Goal: Information Seeking & Learning: Learn about a topic

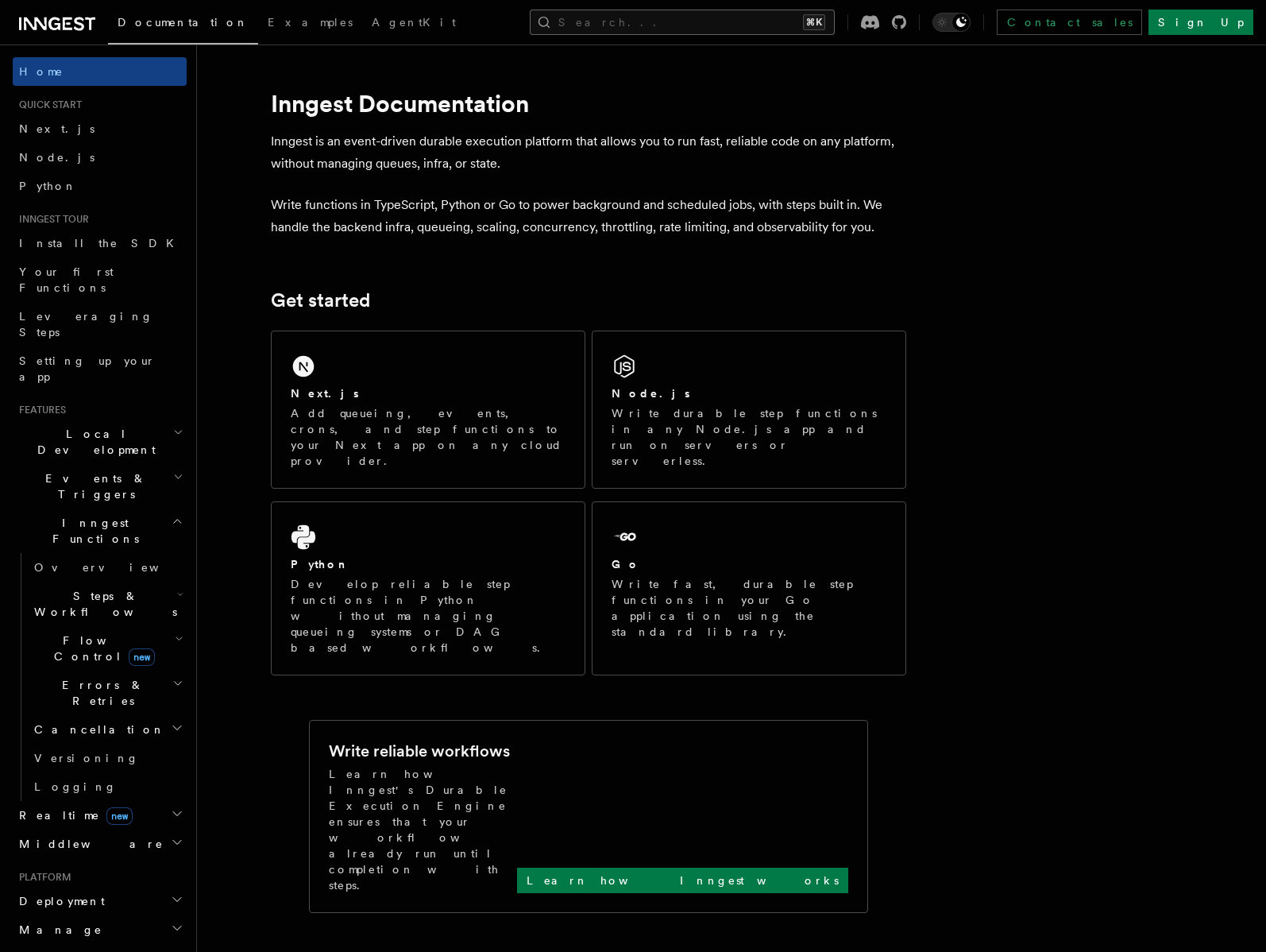
click at [709, 25] on button "Search... ⌘K" at bounding box center [682, 23] width 305 height 26
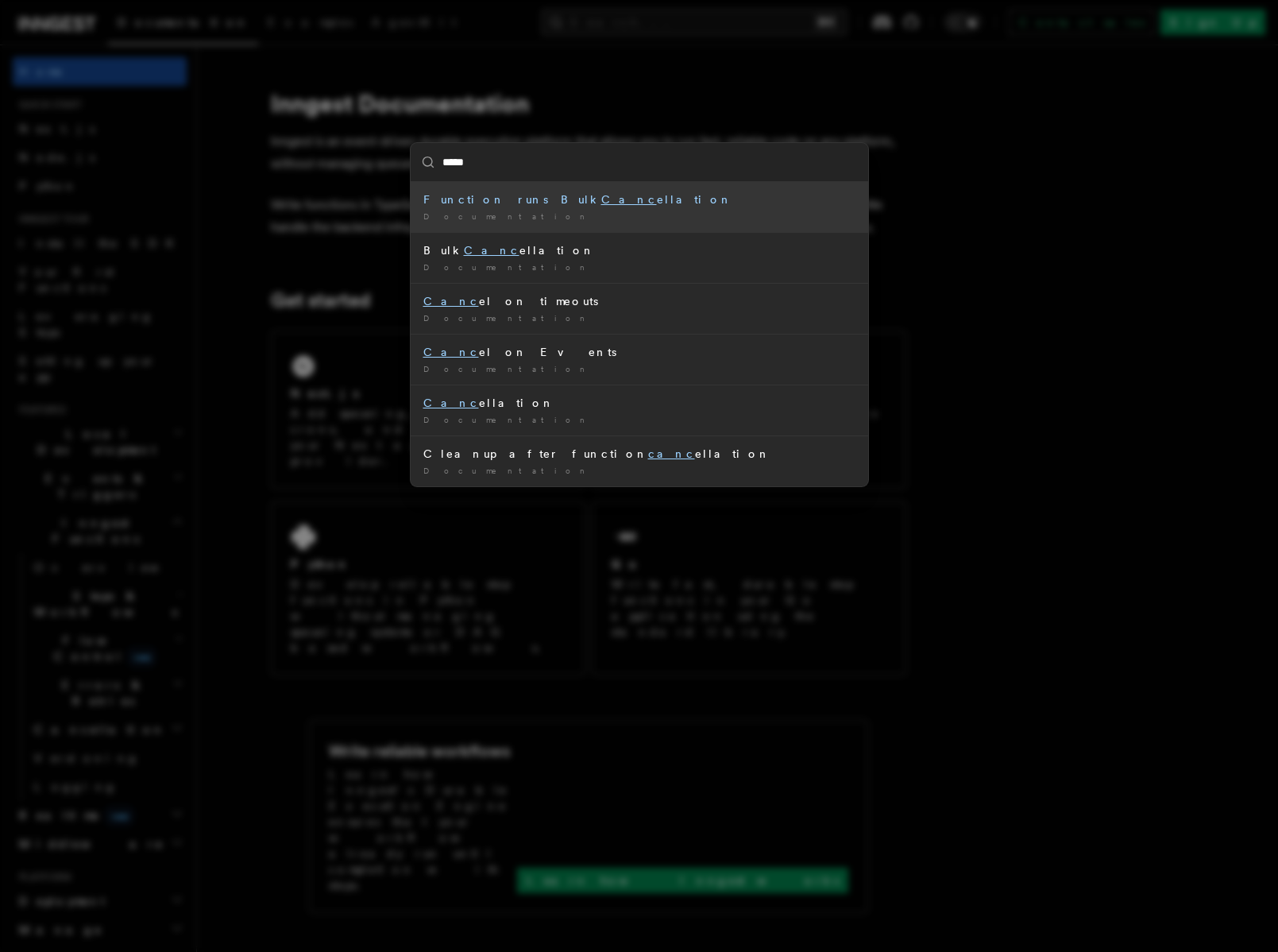
type input "******"
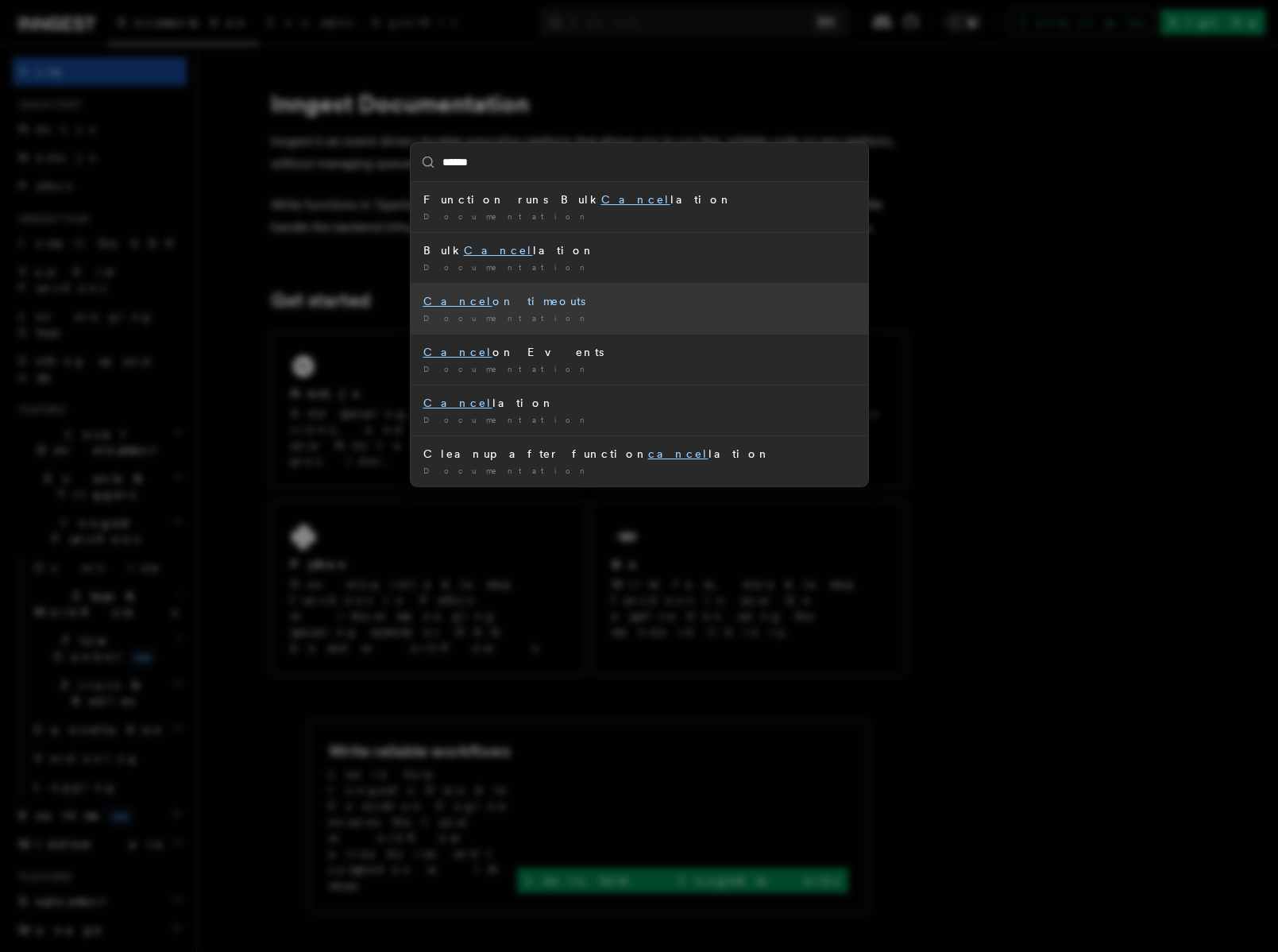
click at [498, 303] on div "Cancel on timeouts" at bounding box center [639, 301] width 432 height 16
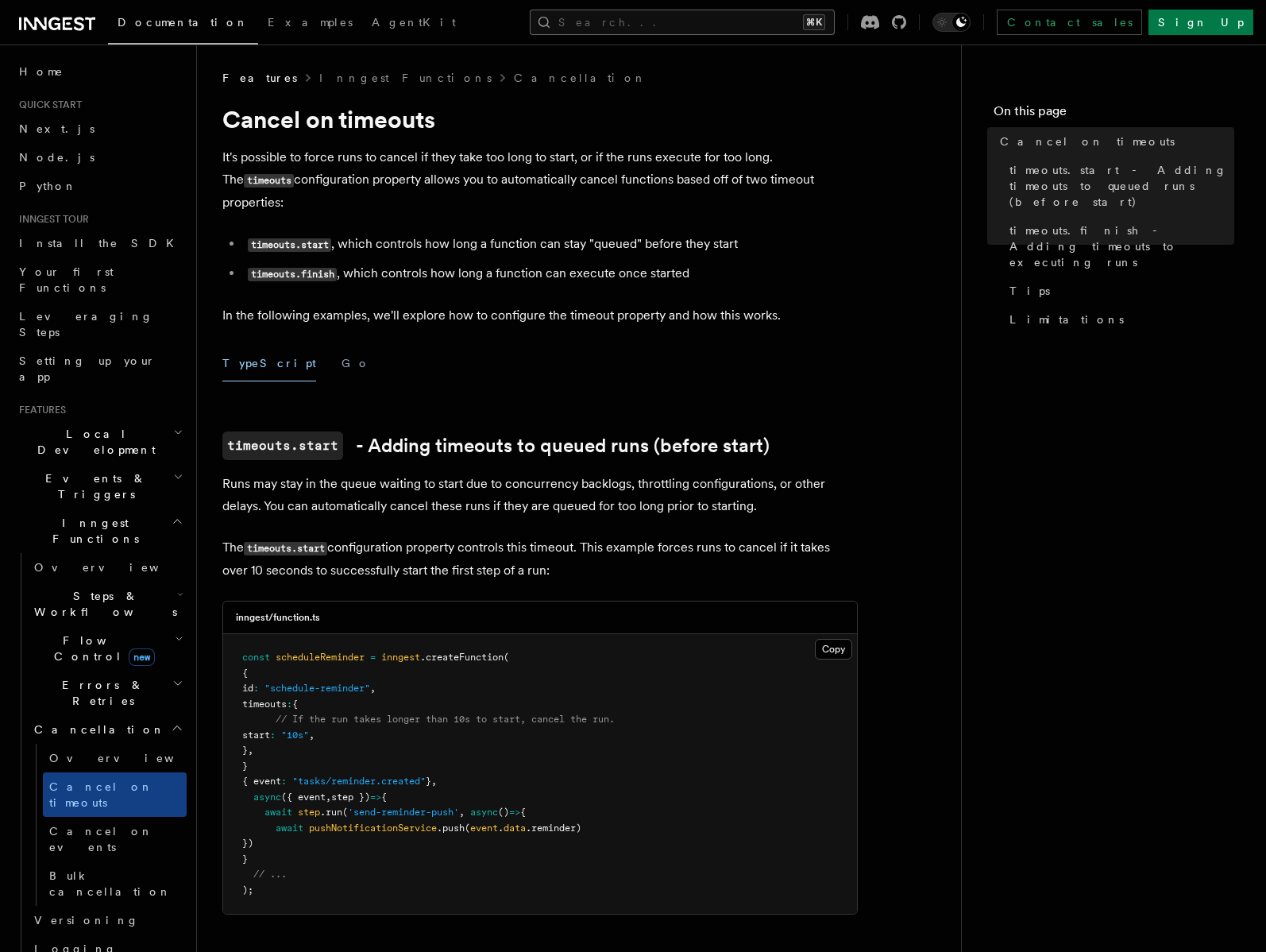
click at [719, 27] on button "Search... ⌘K" at bounding box center [682, 23] width 305 height 26
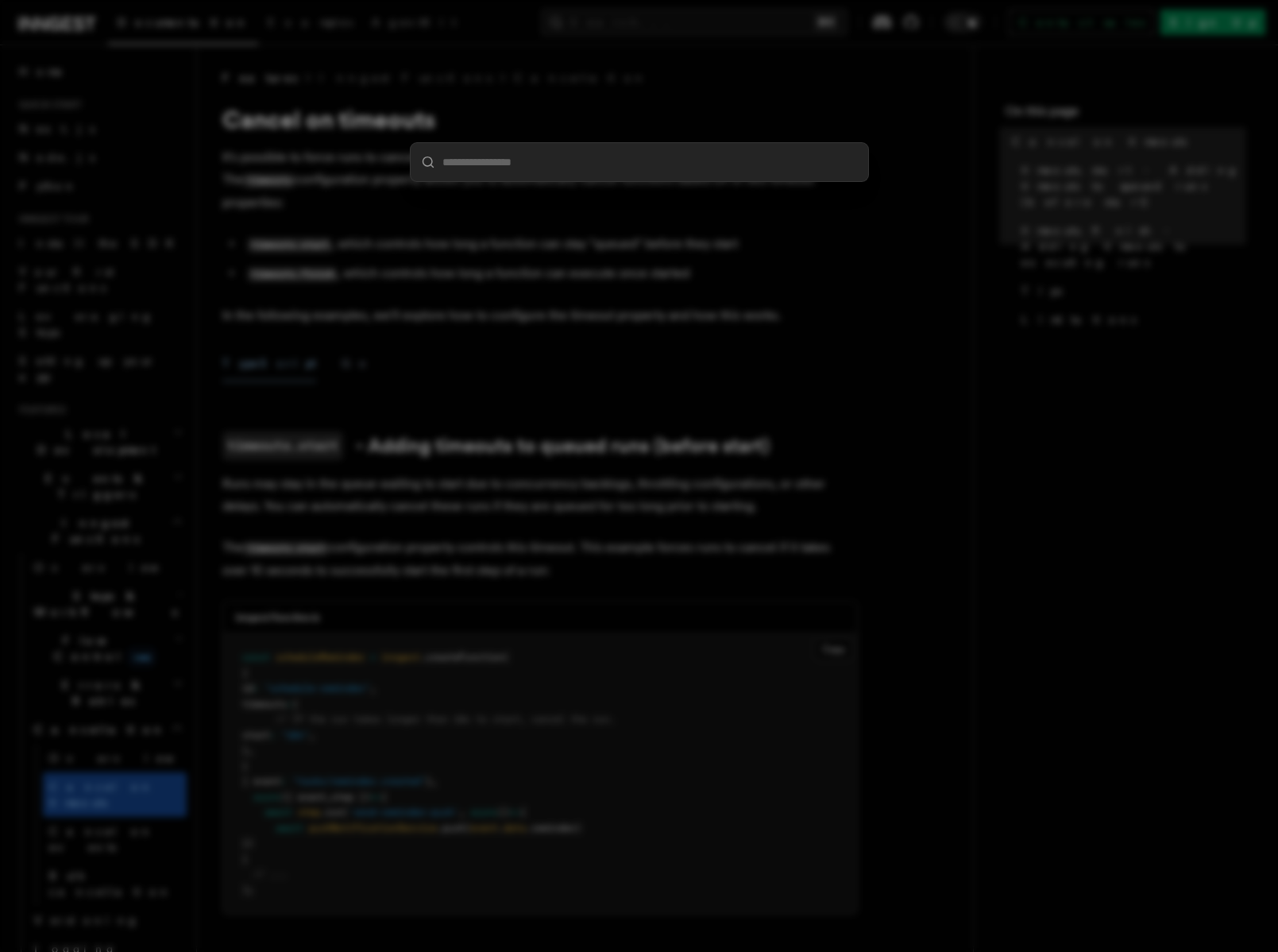
click at [324, 360] on div at bounding box center [639, 476] width 1278 height 952
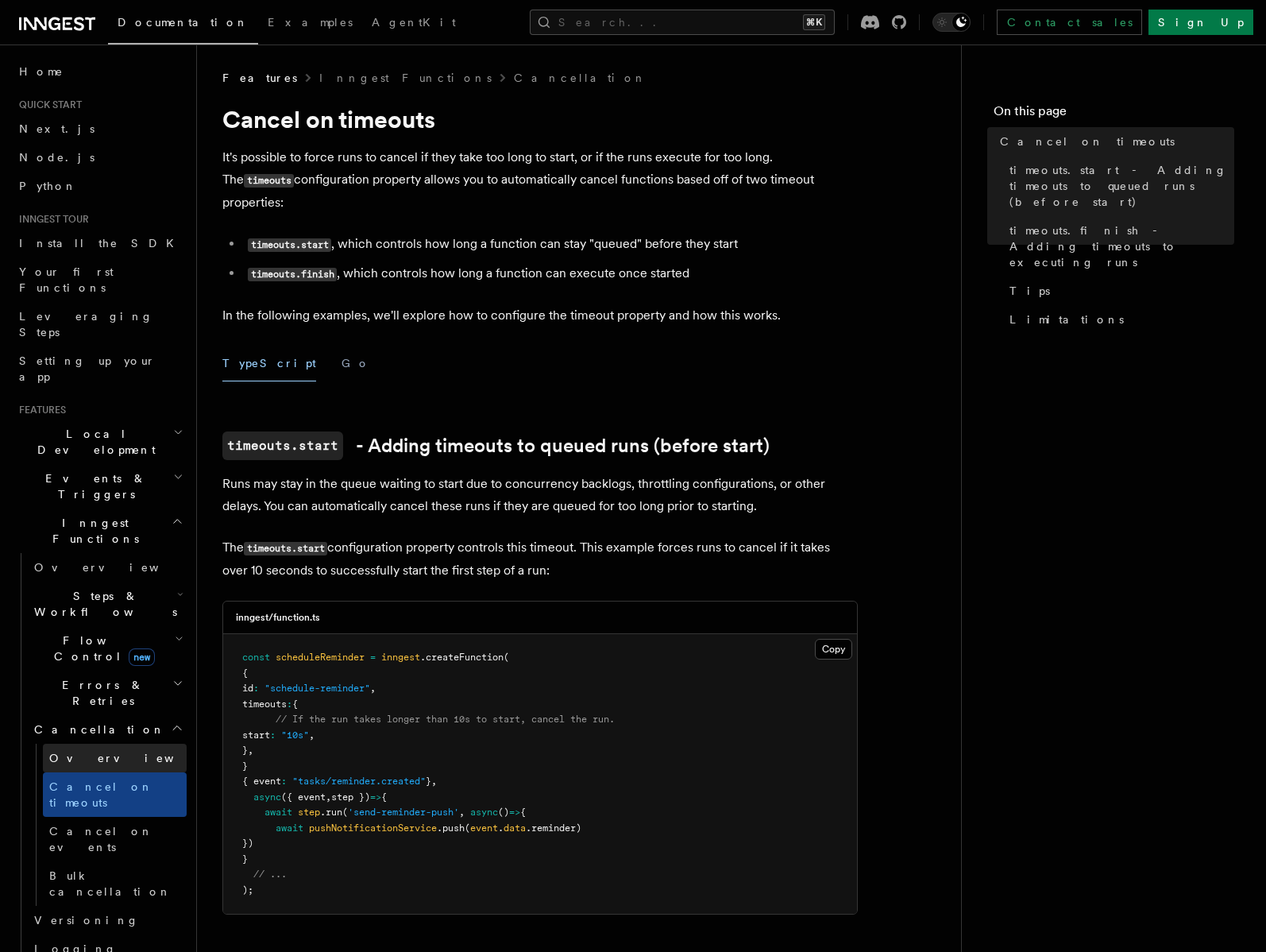
click at [123, 744] on link "Overview" at bounding box center [115, 758] width 144 height 28
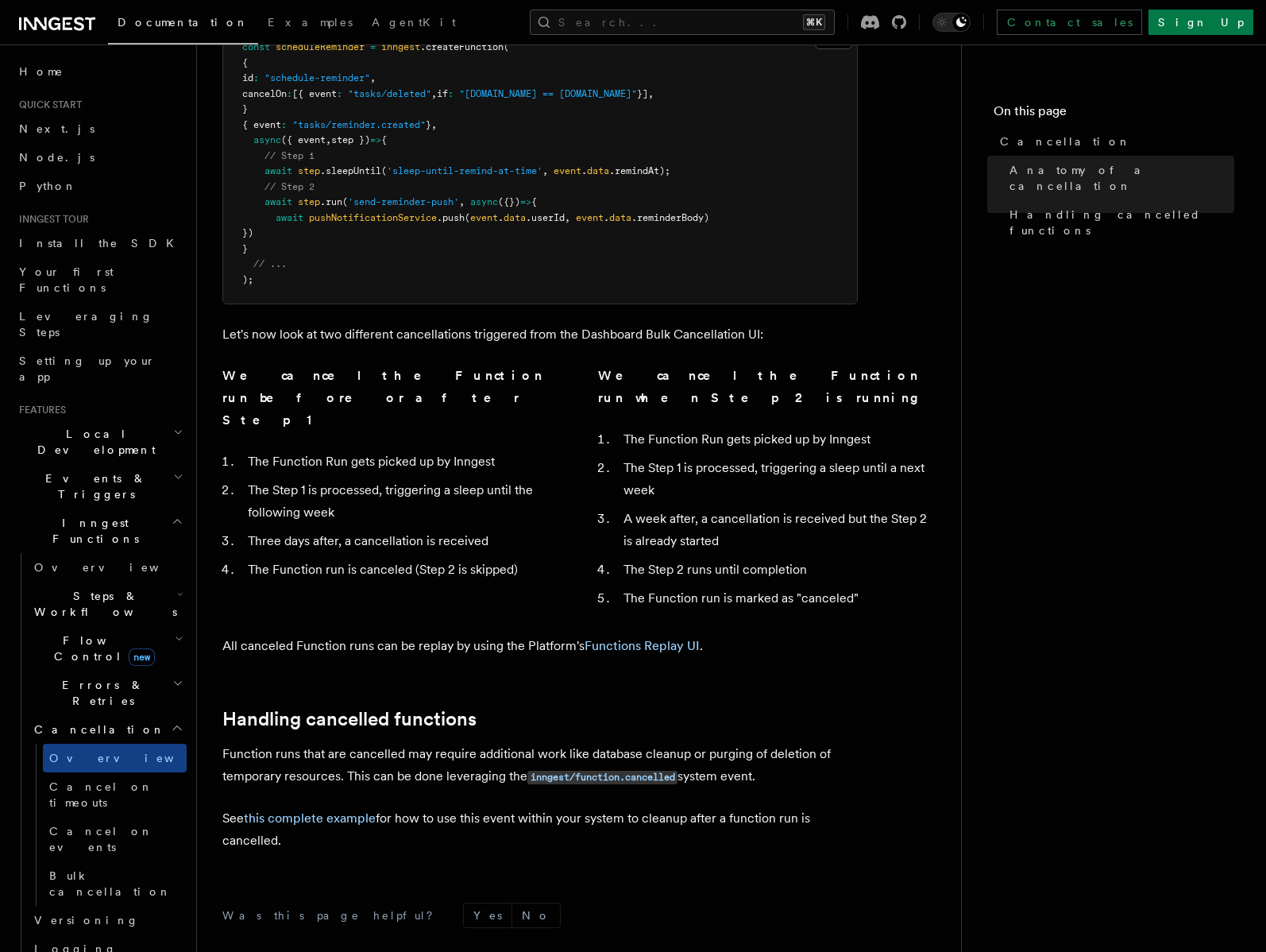
scroll to position [1031, 0]
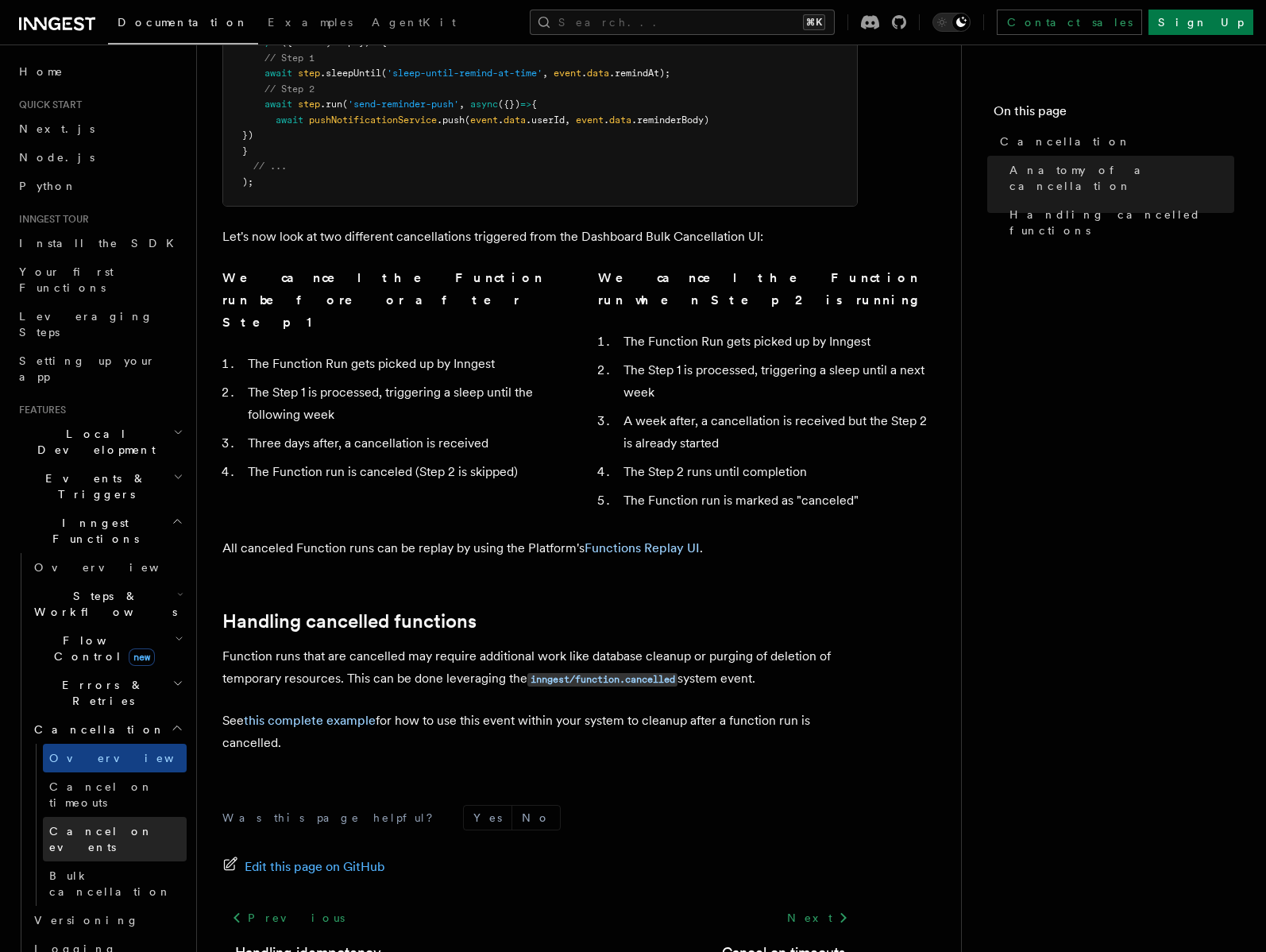
click at [132, 824] on span "Cancel on events" at bounding box center [101, 838] width 104 height 28
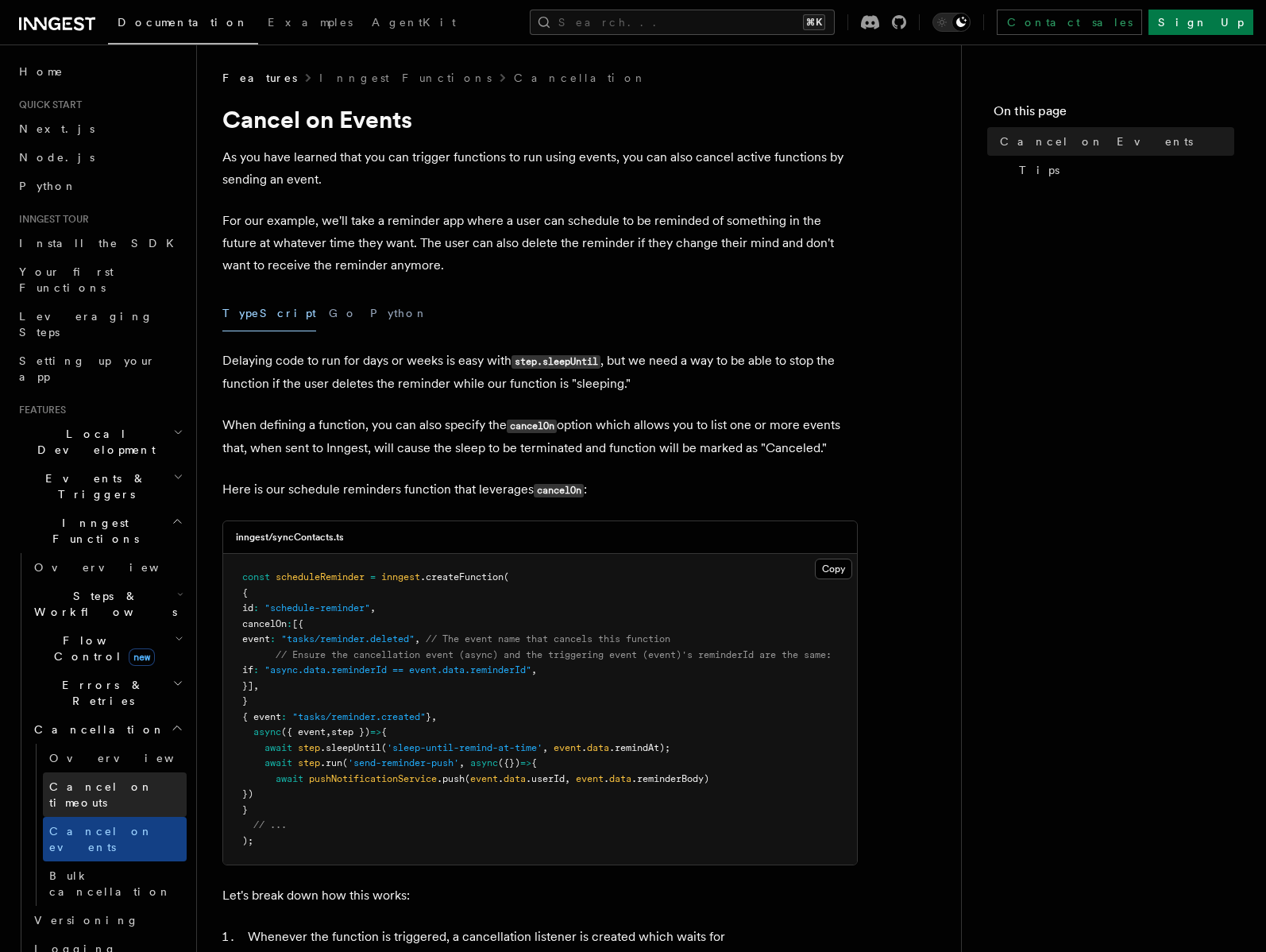
click at [138, 772] on link "Cancel on timeouts" at bounding box center [115, 794] width 144 height 44
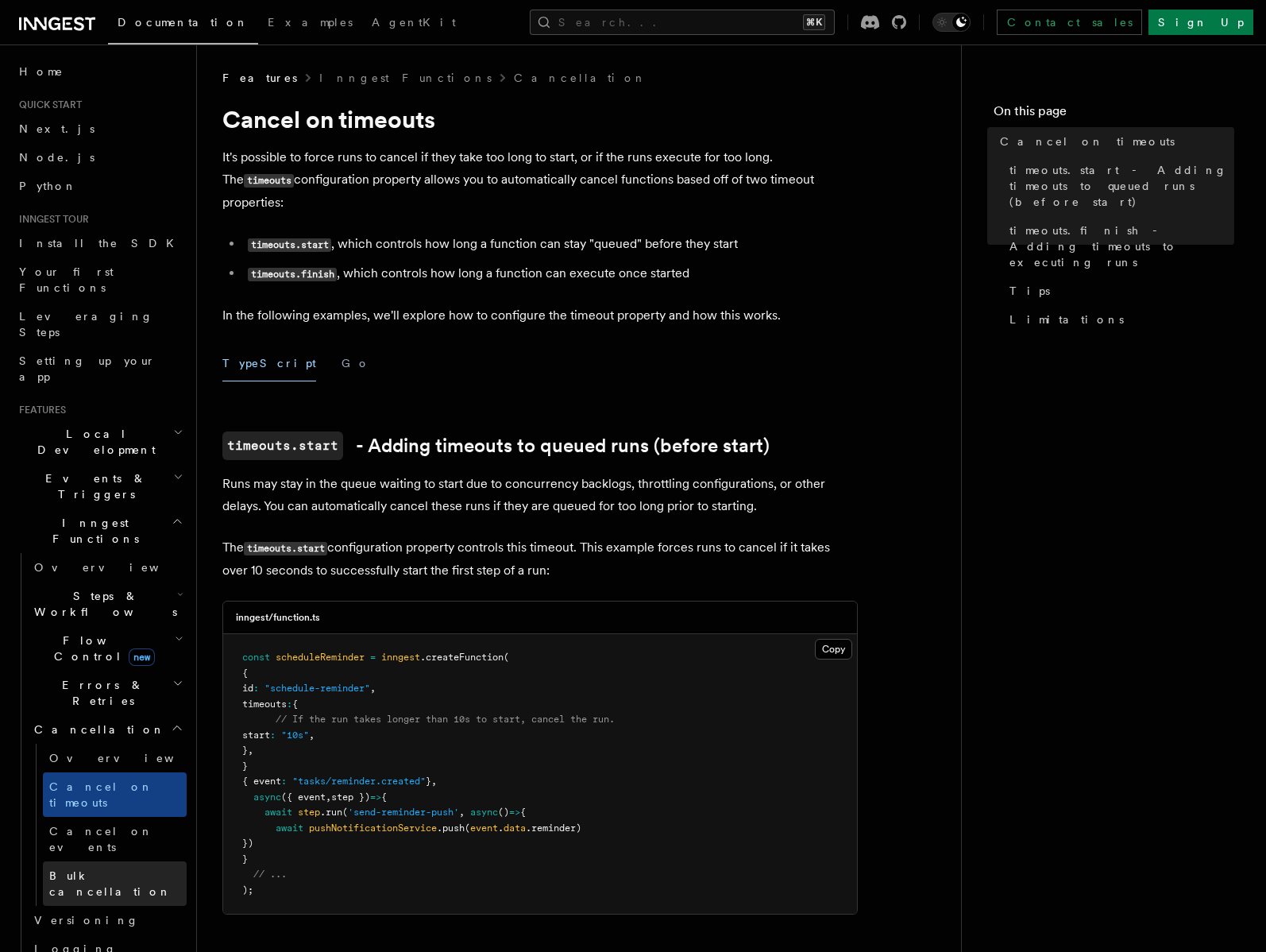
click at [139, 861] on link "Bulk cancellation" at bounding box center [115, 882] width 144 height 44
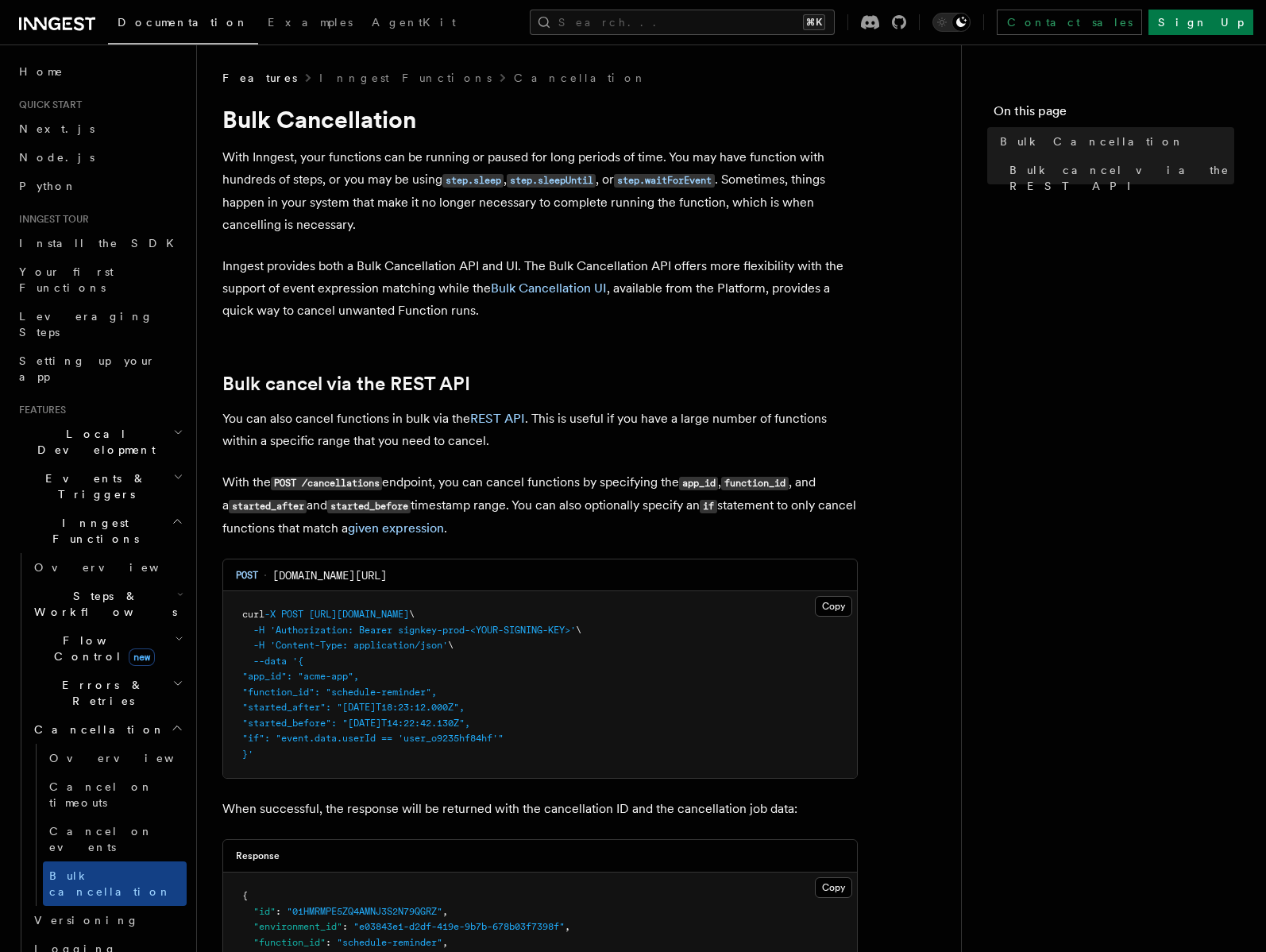
click at [129, 648] on span "new" at bounding box center [141, 657] width 26 height 18
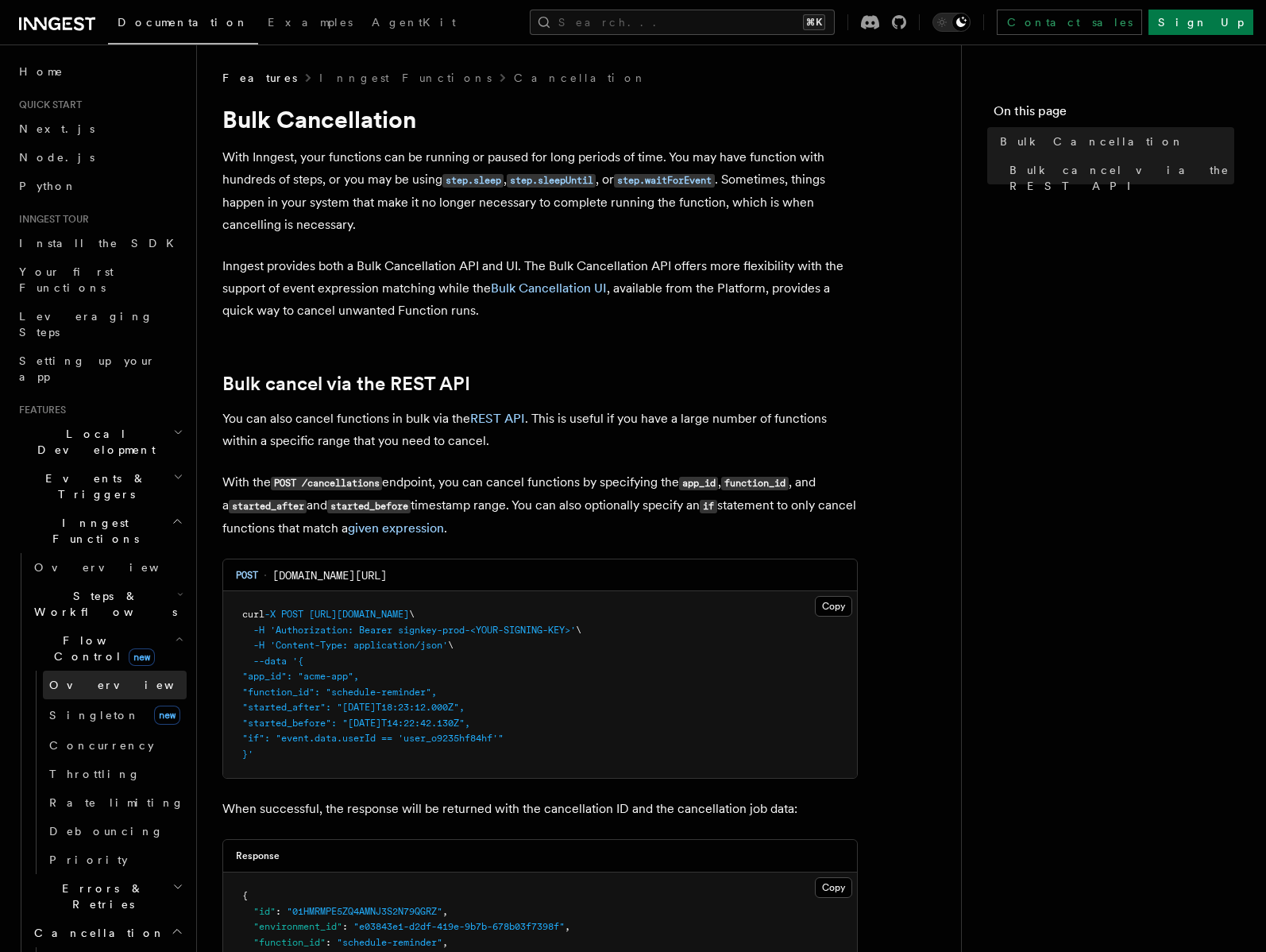
click at [106, 670] on link "Overview" at bounding box center [115, 684] width 144 height 28
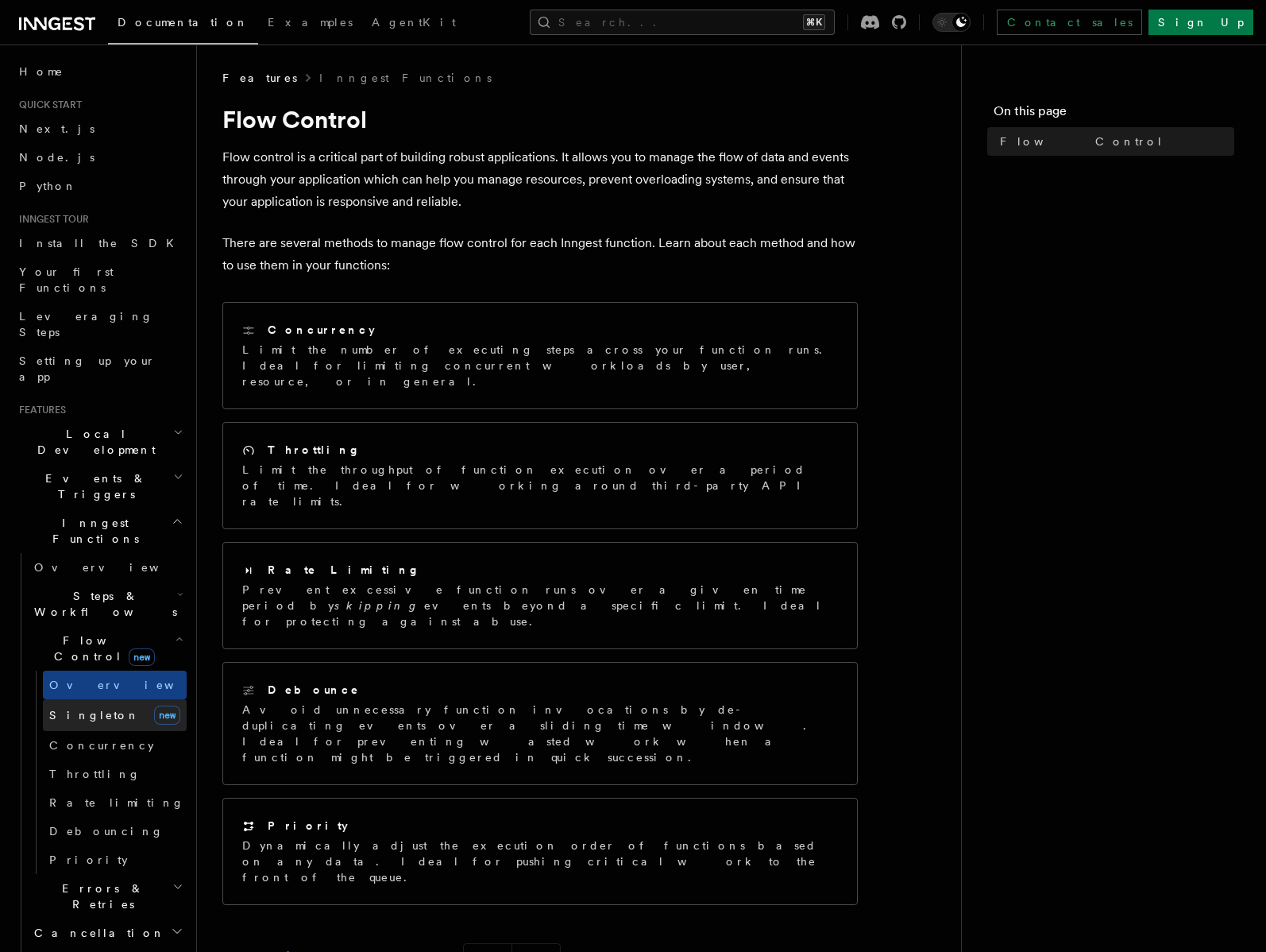
click at [114, 699] on link "[PERSON_NAME] new" at bounding box center [115, 714] width 144 height 31
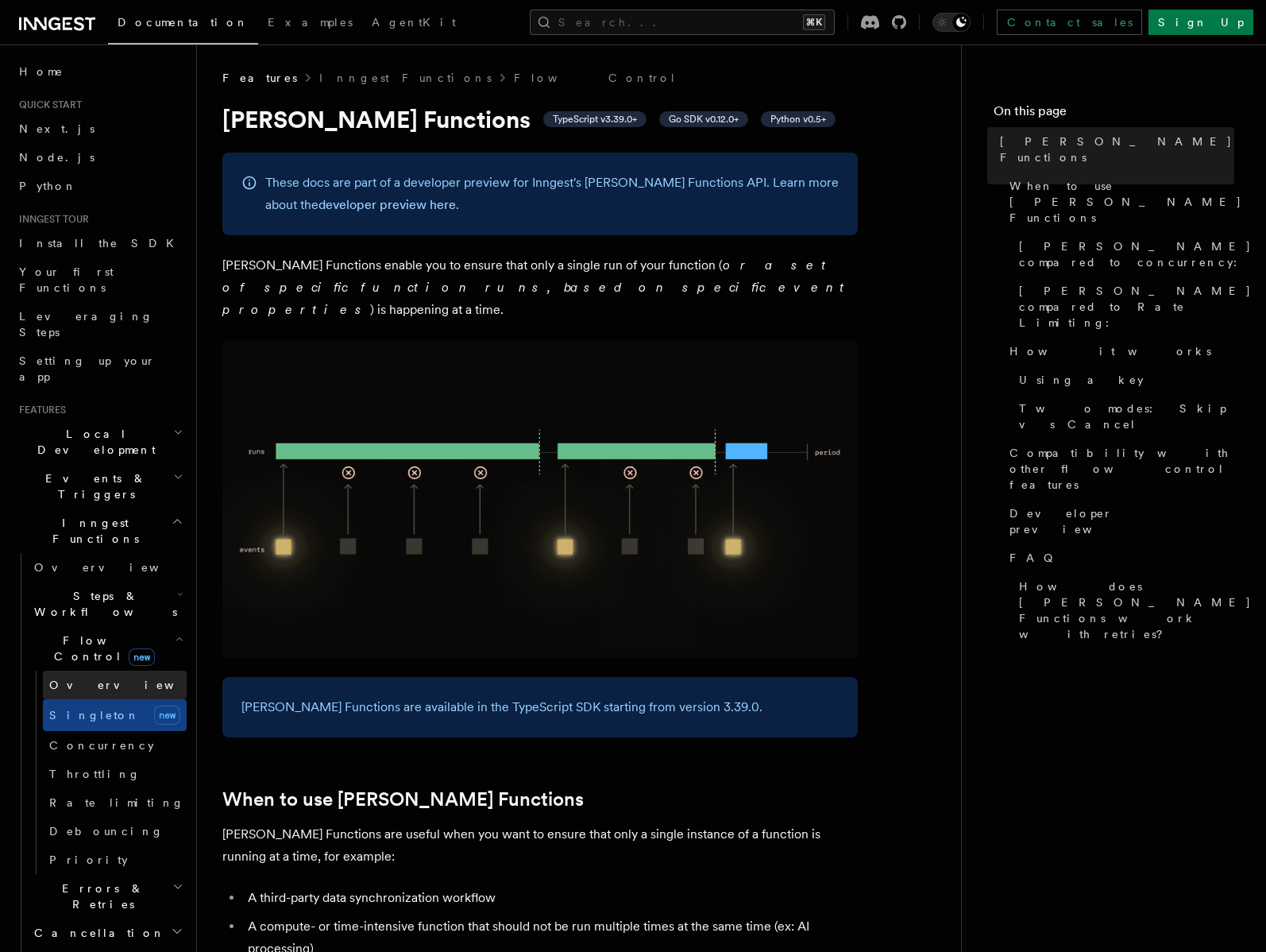
click at [115, 670] on link "Overview" at bounding box center [115, 684] width 144 height 28
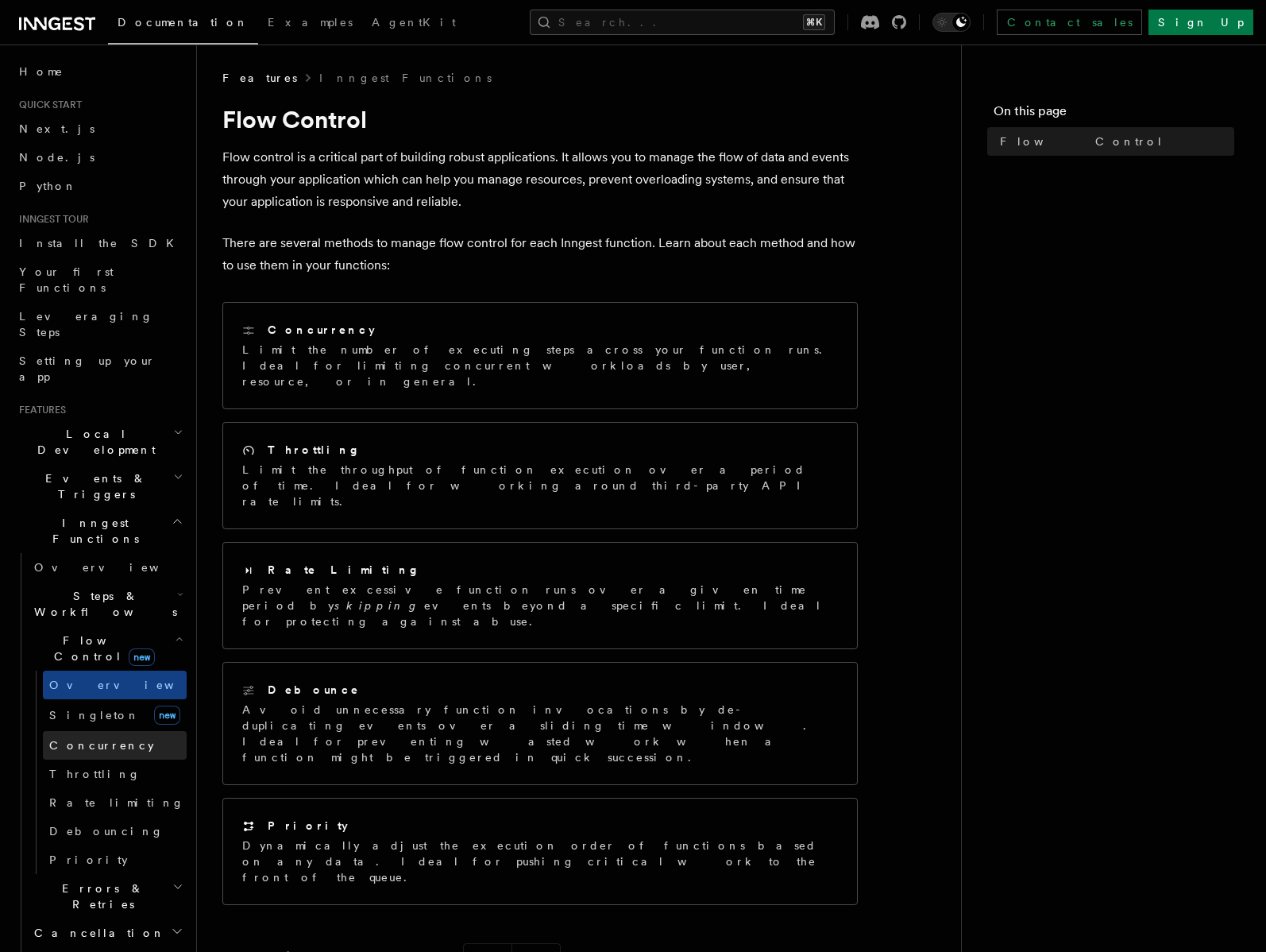
click at [115, 731] on link "Concurrency" at bounding box center [115, 745] width 144 height 28
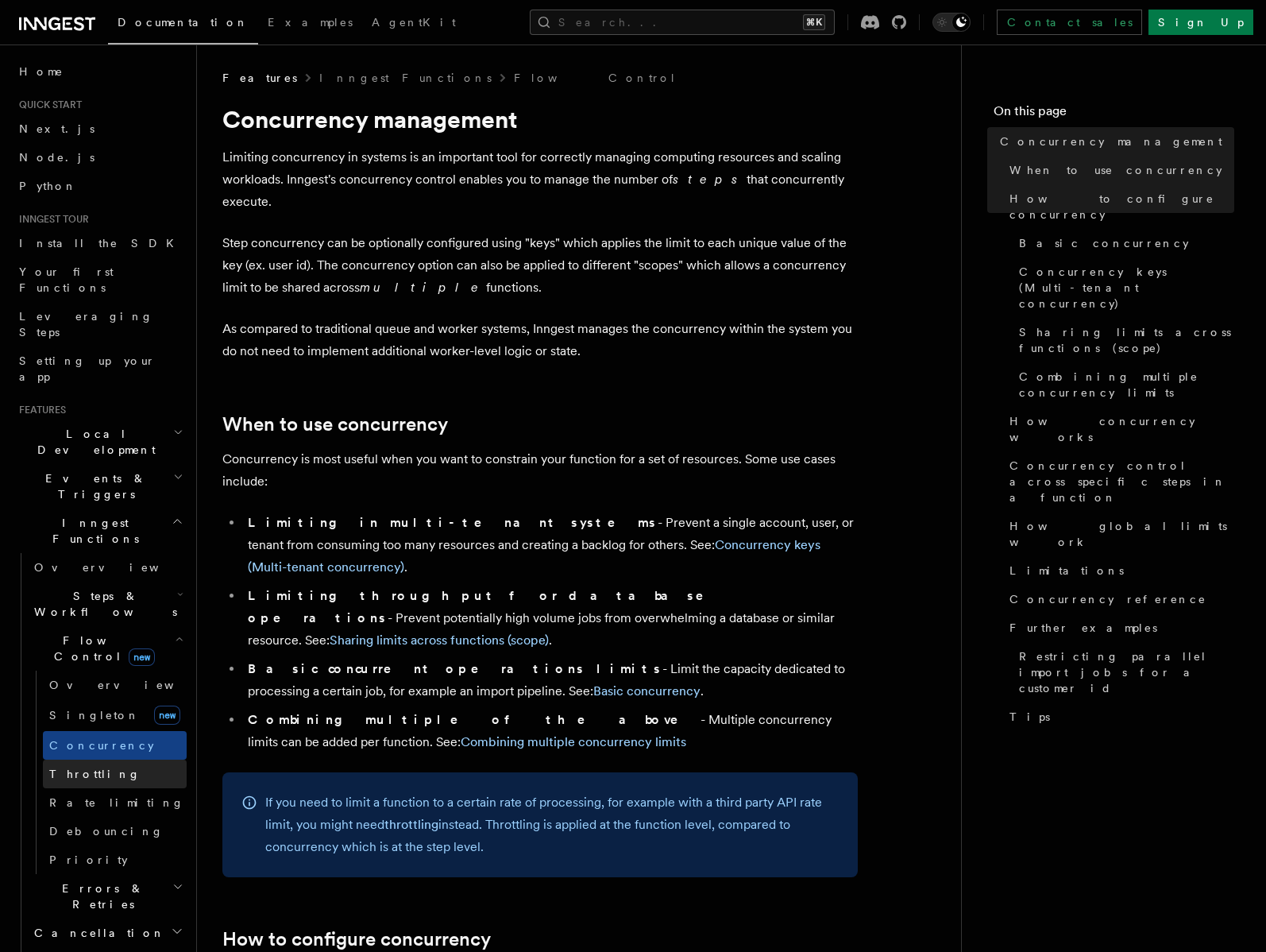
click at [107, 760] on link "Throttling" at bounding box center [115, 773] width 144 height 28
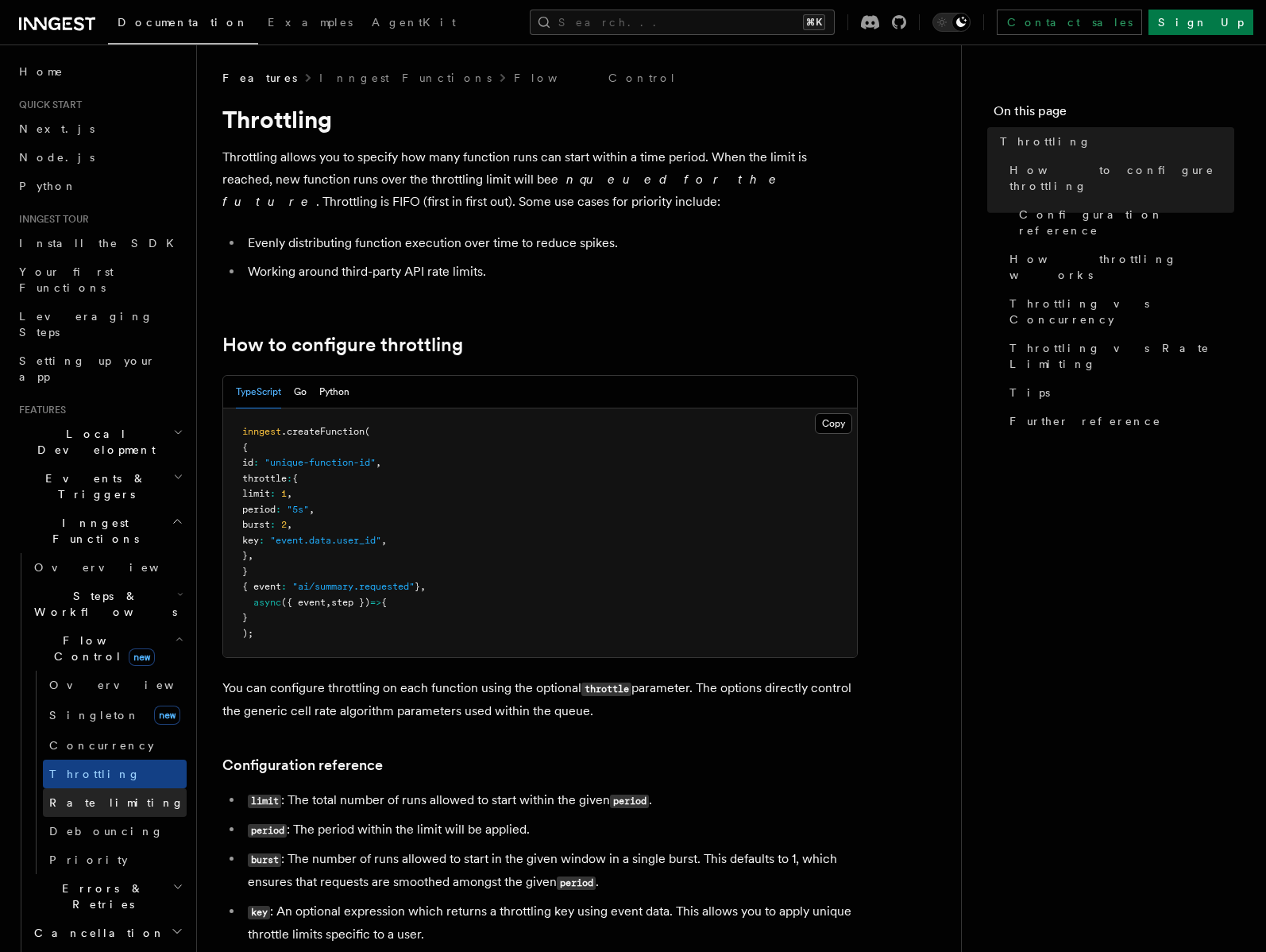
click at [115, 788] on link "Rate limiting" at bounding box center [115, 802] width 144 height 28
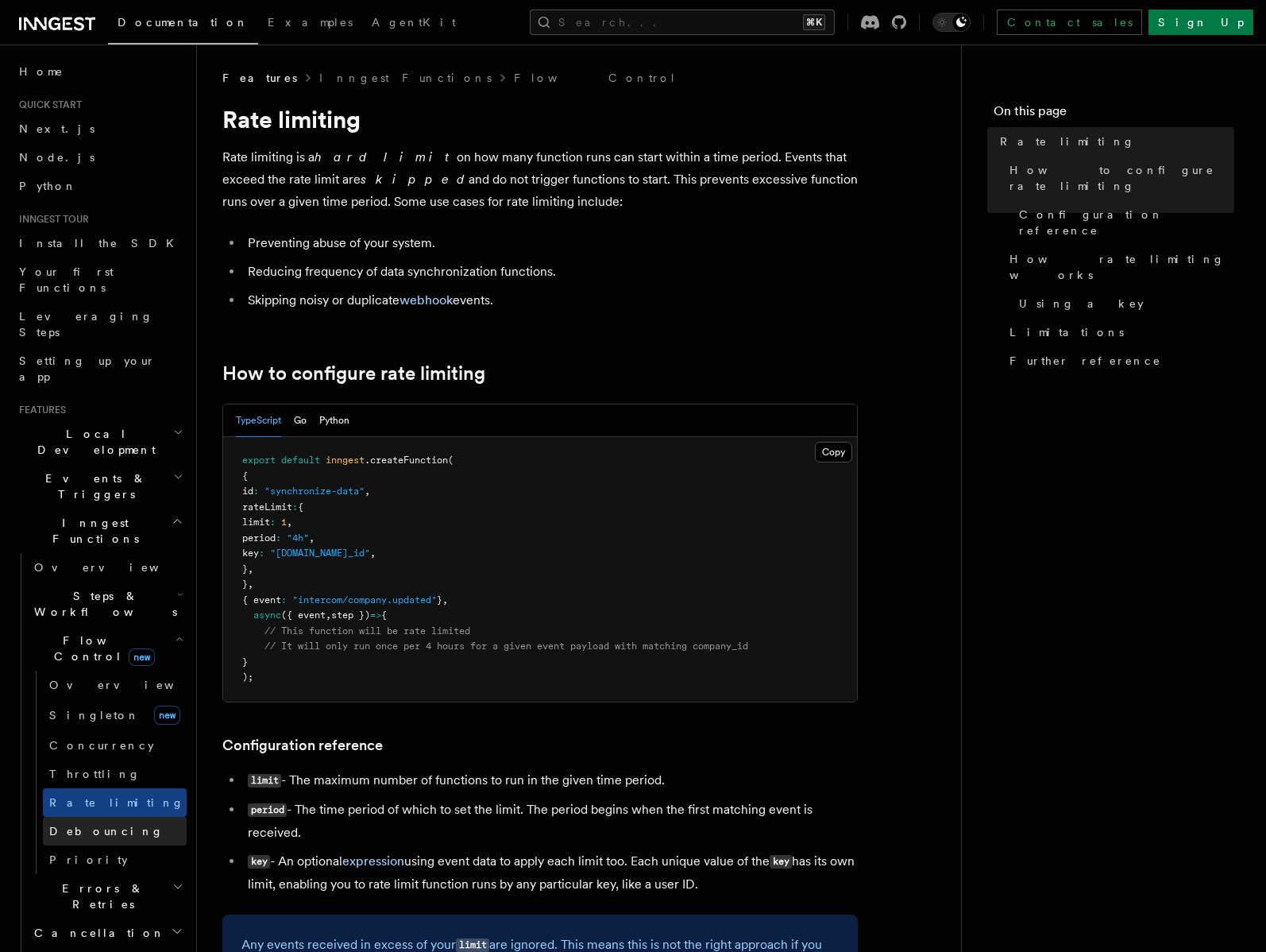
click at [108, 817] on link "Debouncing" at bounding box center [115, 830] width 144 height 28
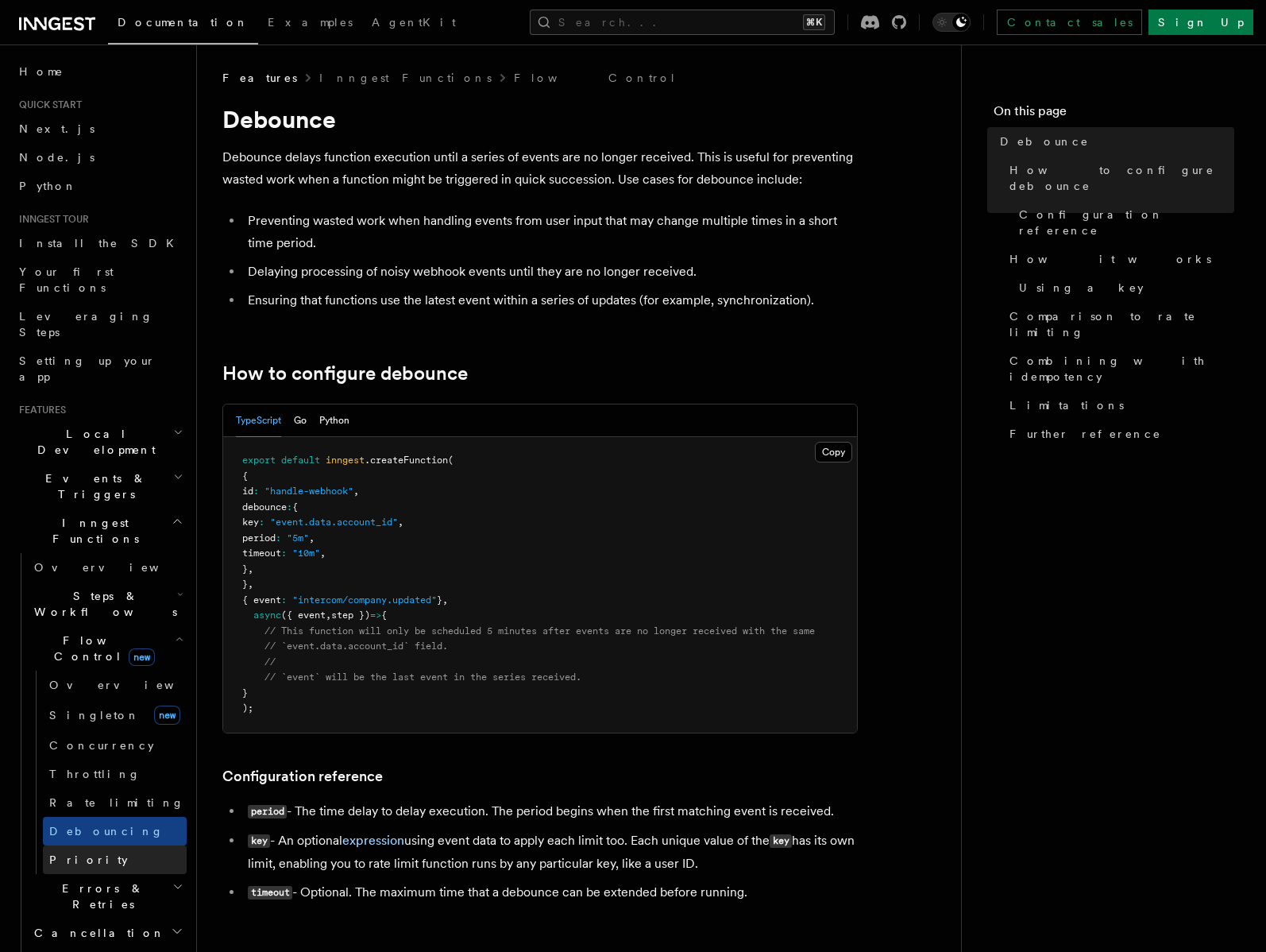
click at [83, 852] on span "Priority" at bounding box center [88, 860] width 79 height 16
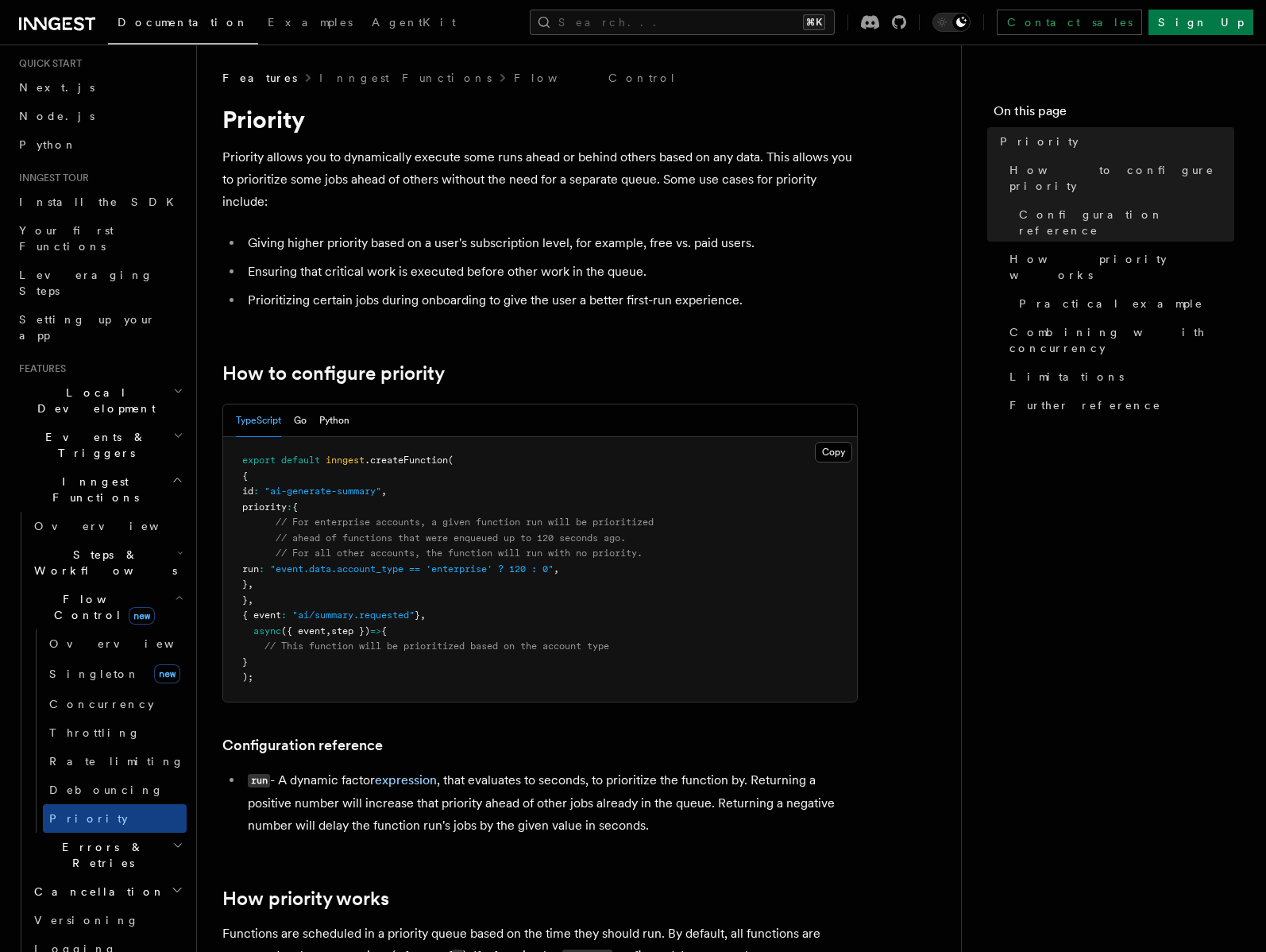
scroll to position [72, 0]
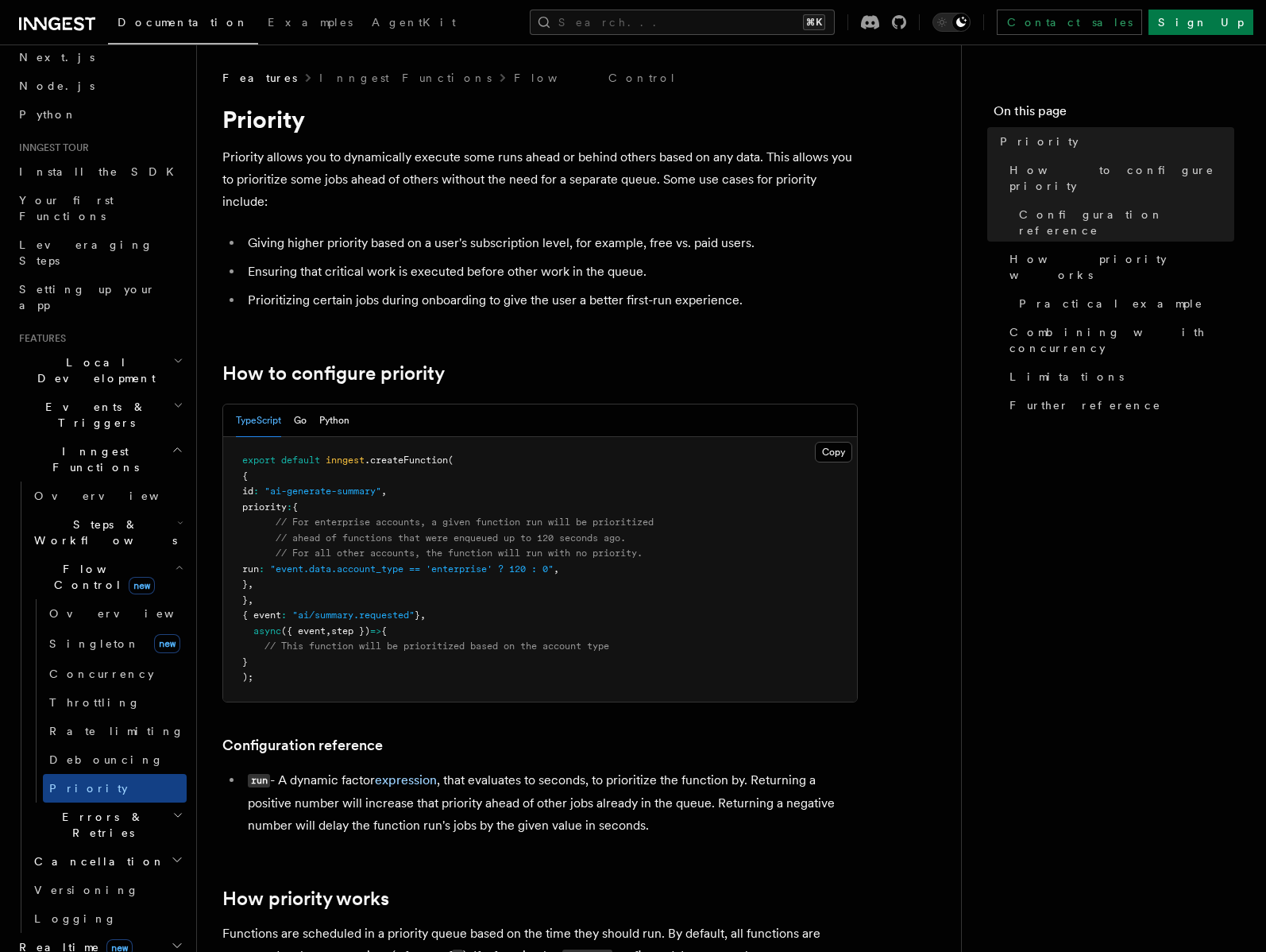
click at [102, 809] on span "Errors & Retries" at bounding box center [99, 824] width 144 height 31
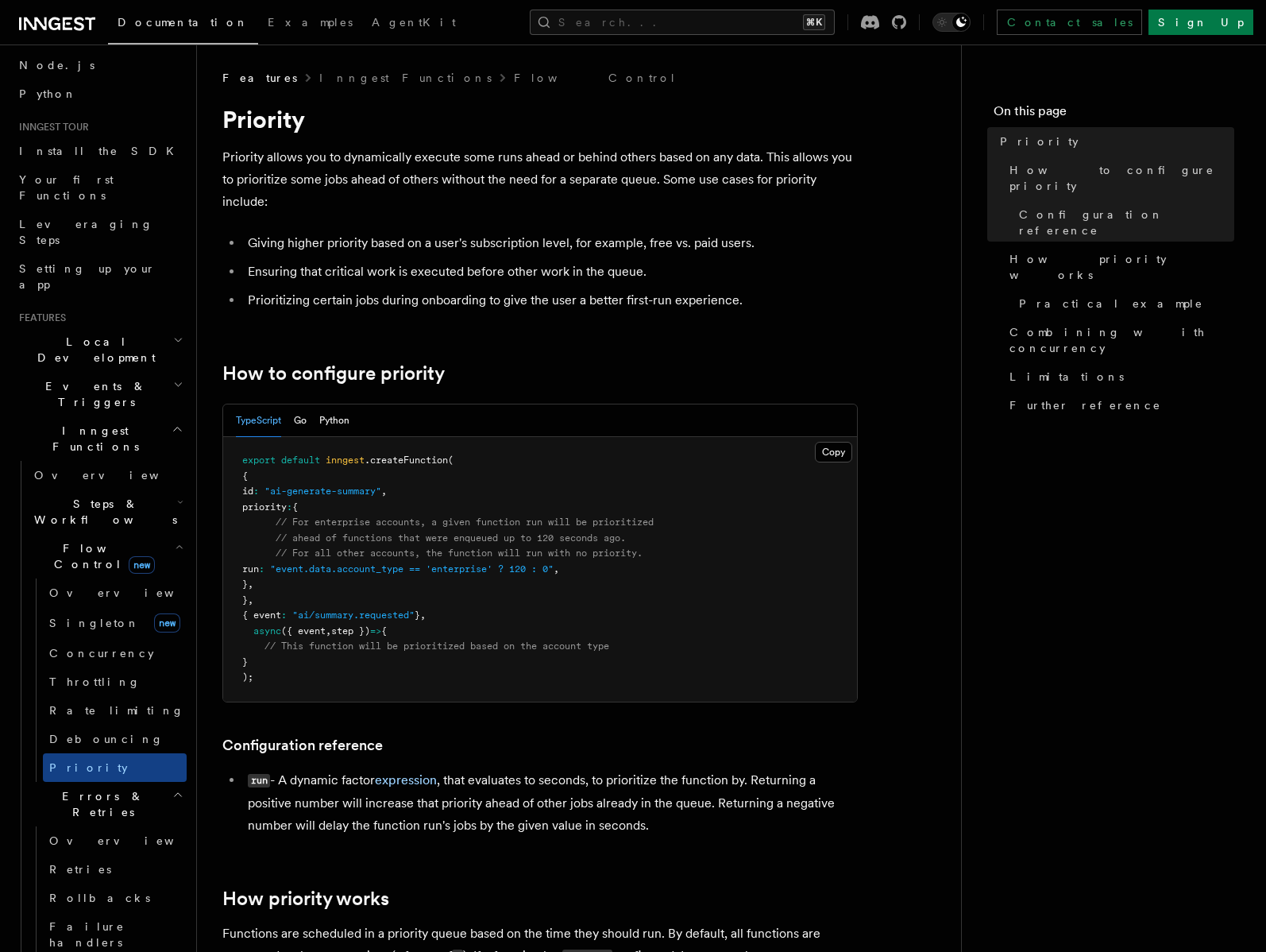
scroll to position [239, 0]
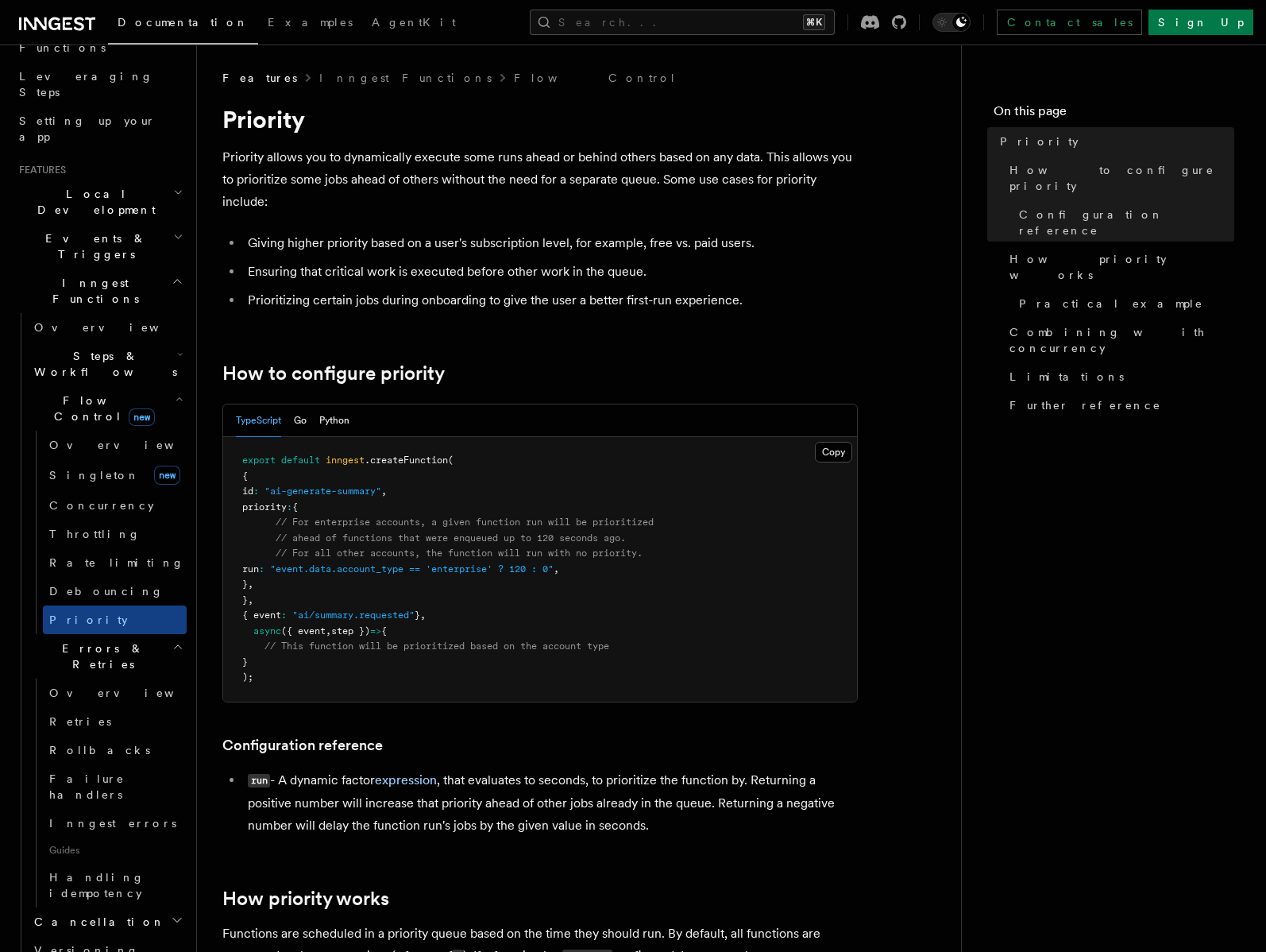
click at [96, 914] on span "Cancellation" at bounding box center [96, 922] width 137 height 16
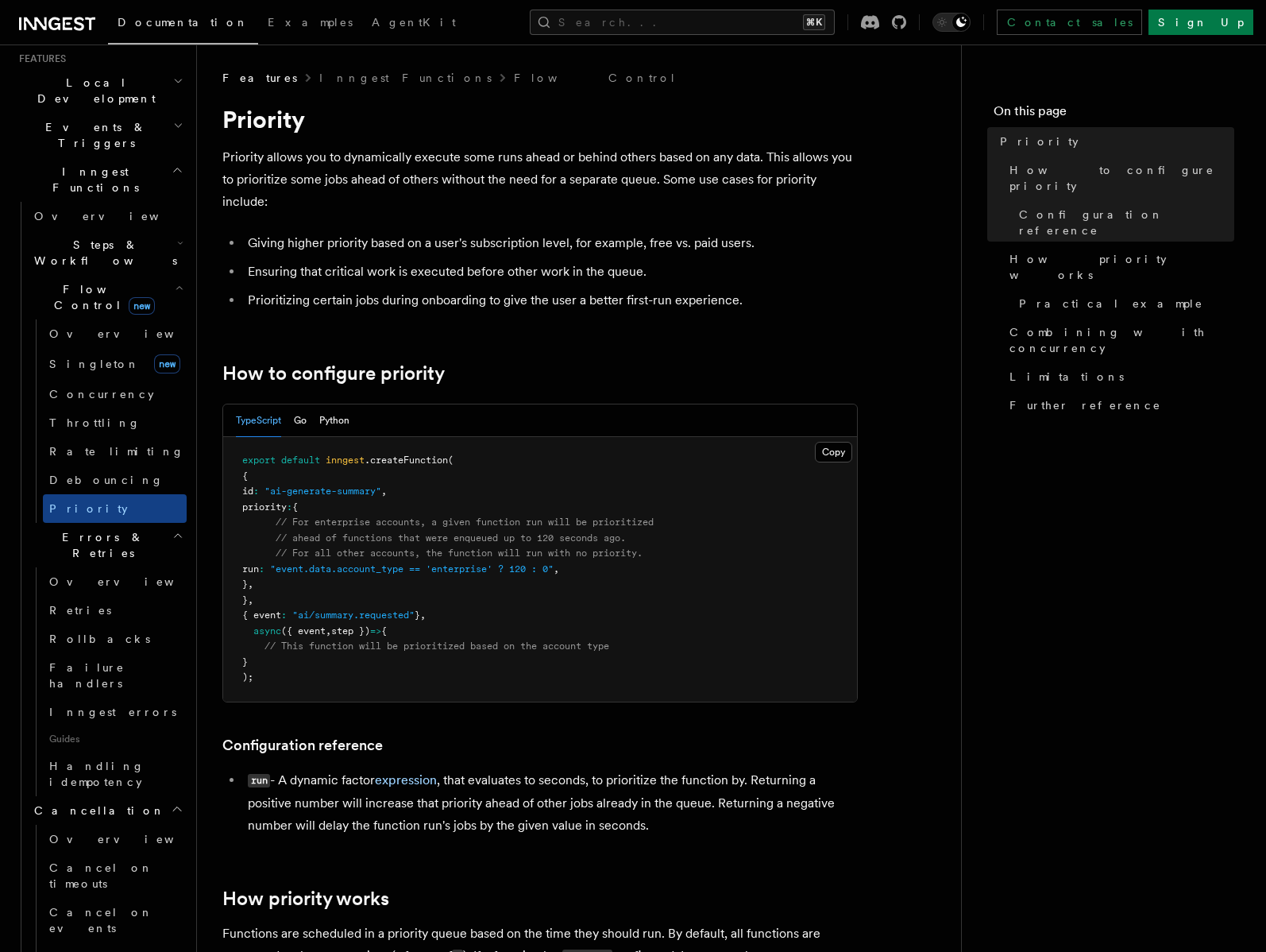
scroll to position [433, 0]
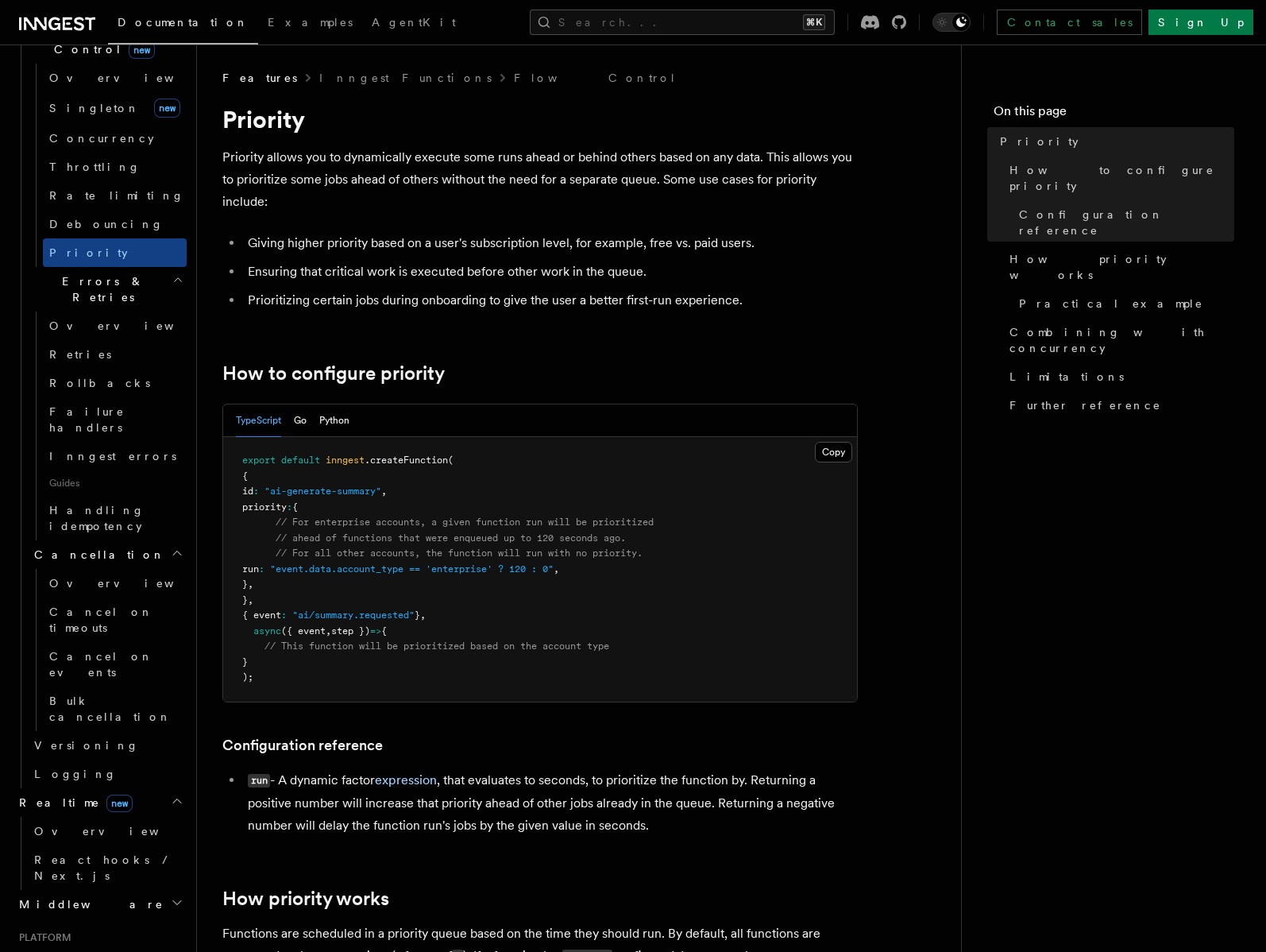
scroll to position [627, 0]
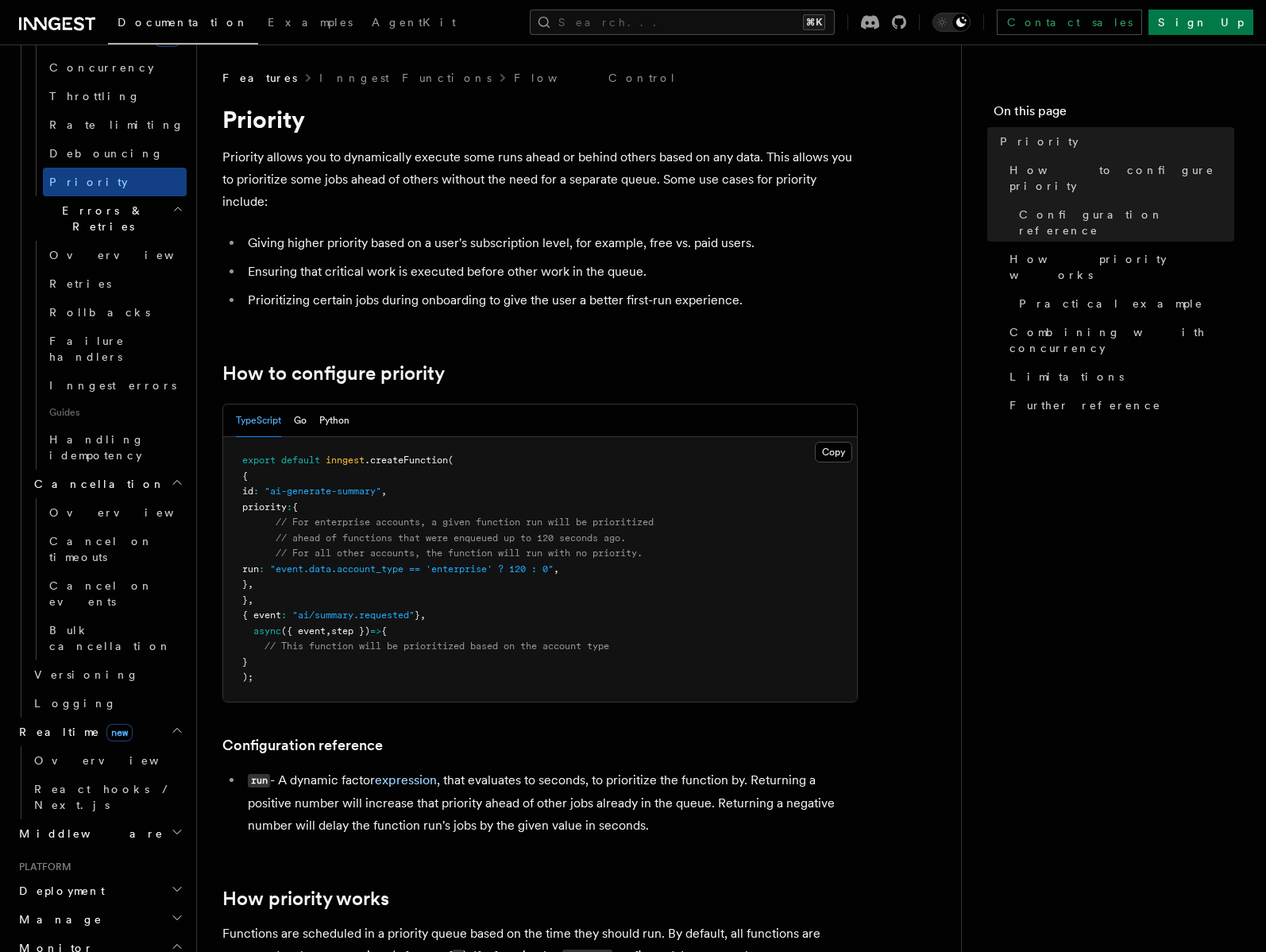
scroll to position [759, 0]
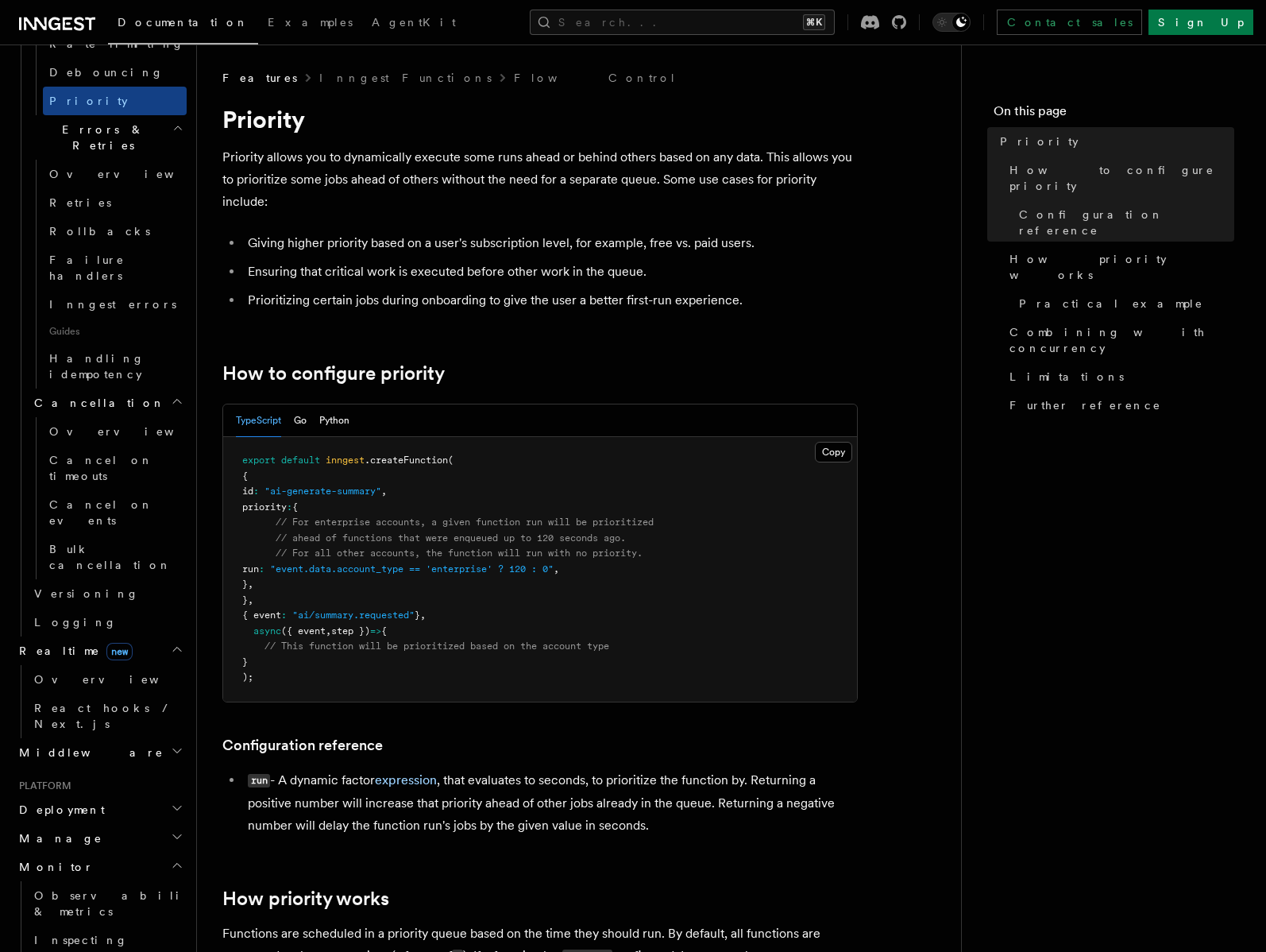
click at [123, 823] on h2 "Manage" at bounding box center [99, 837] width 174 height 28
click at [130, 795] on h2 "Deployment" at bounding box center [99, 809] width 174 height 28
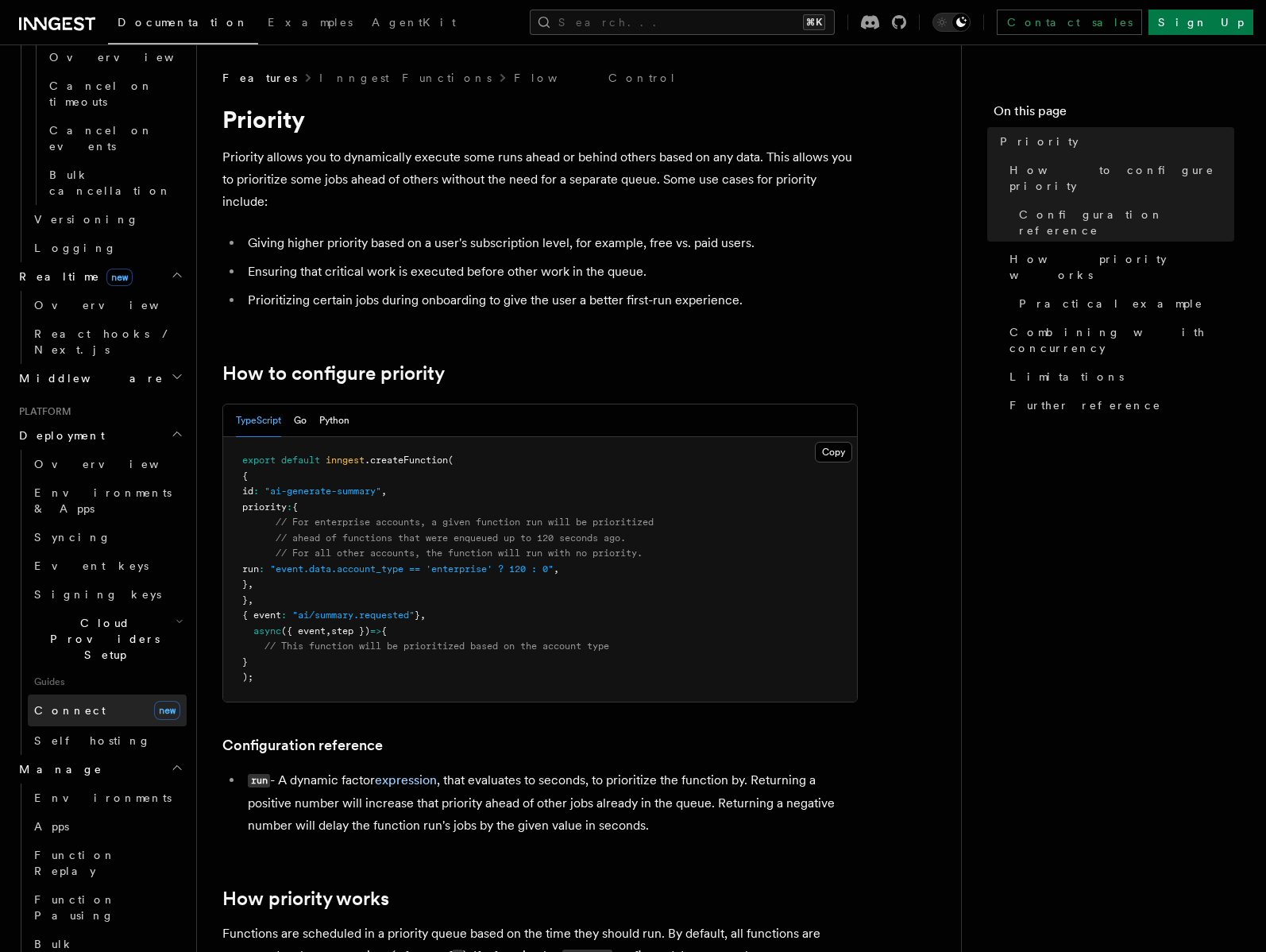
click at [78, 694] on link "Connect new" at bounding box center [107, 710] width 159 height 31
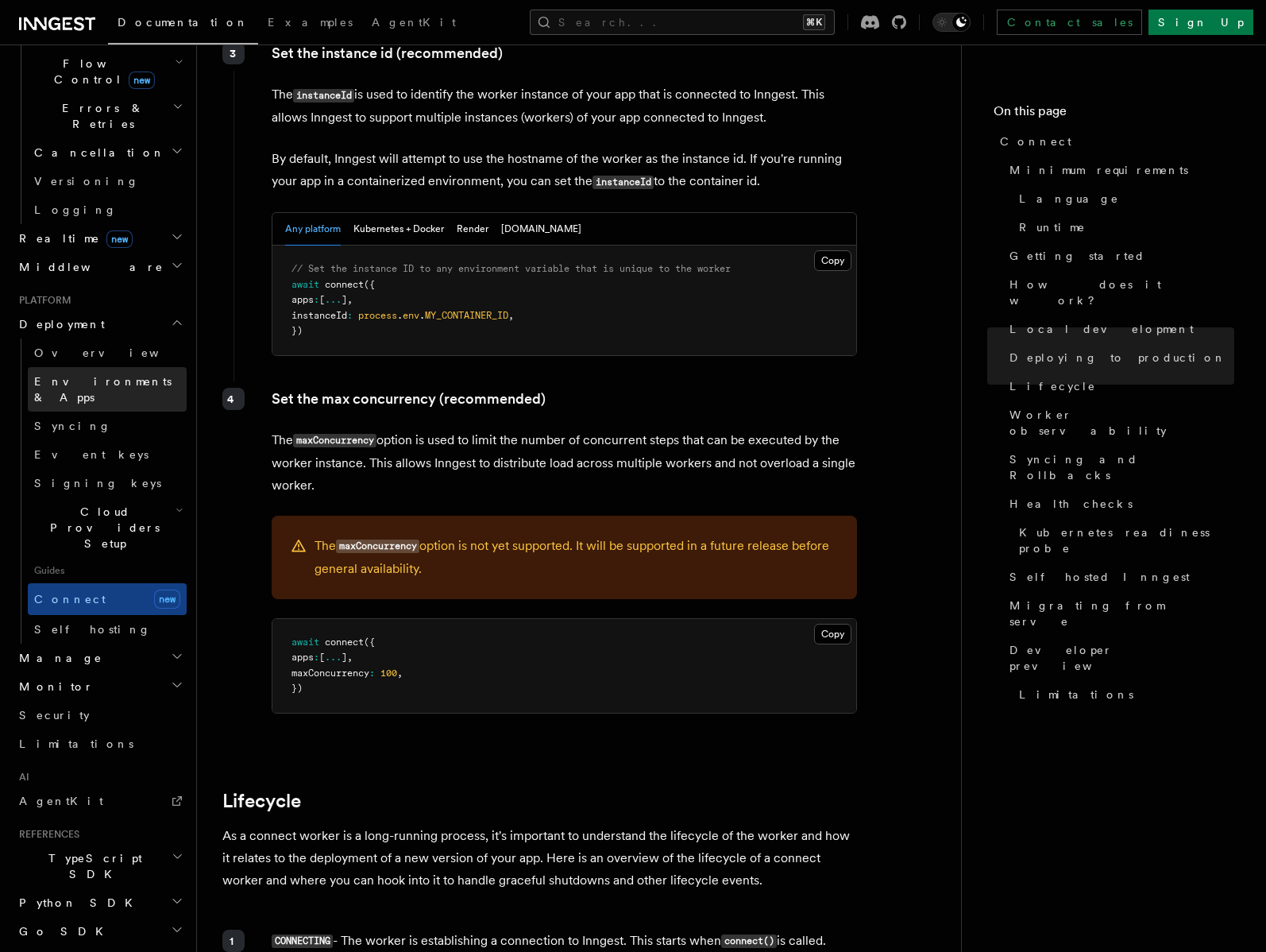
scroll to position [291, 0]
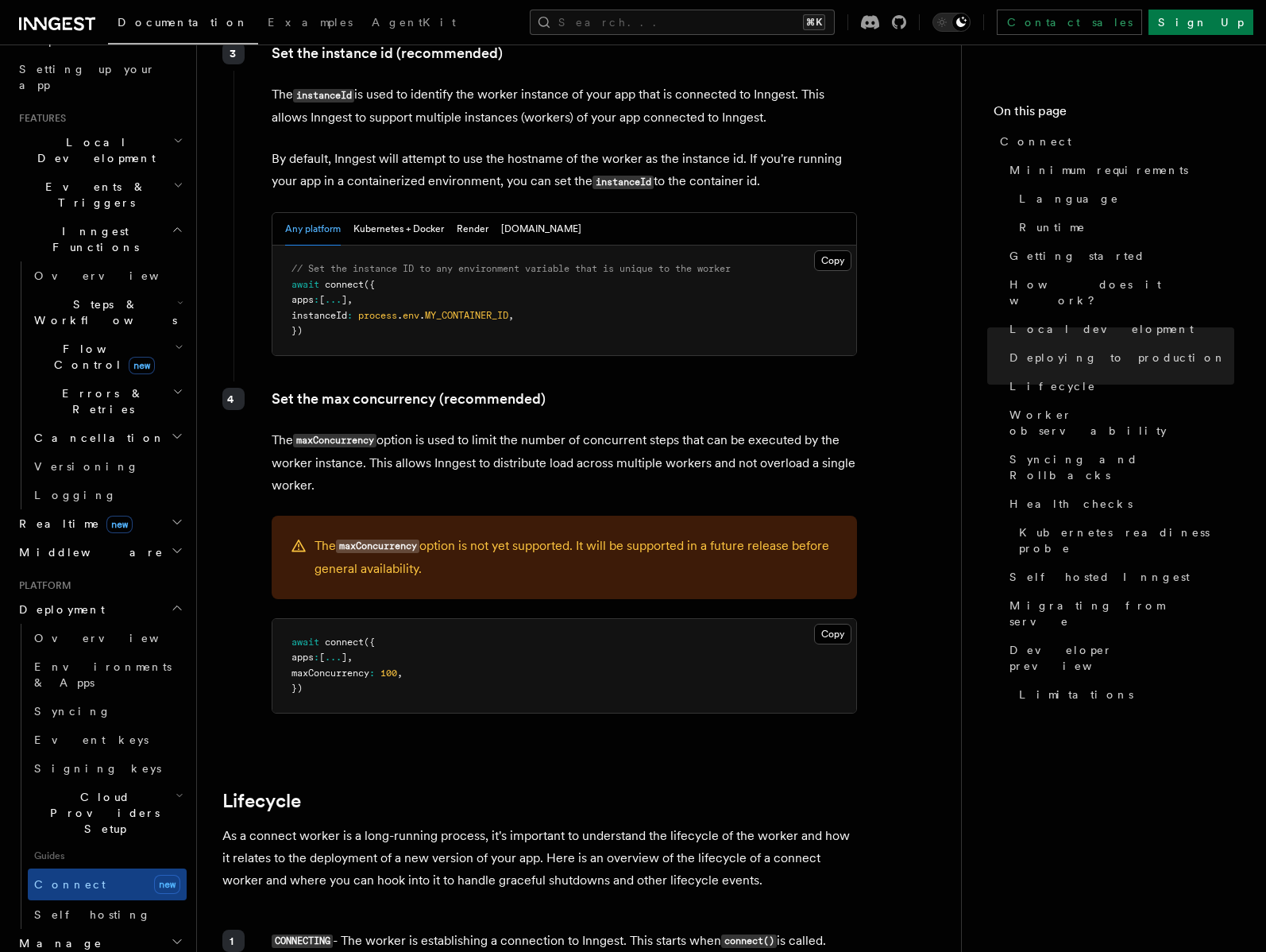
click at [63, 515] on span "Realtime new" at bounding box center [73, 523] width 120 height 16
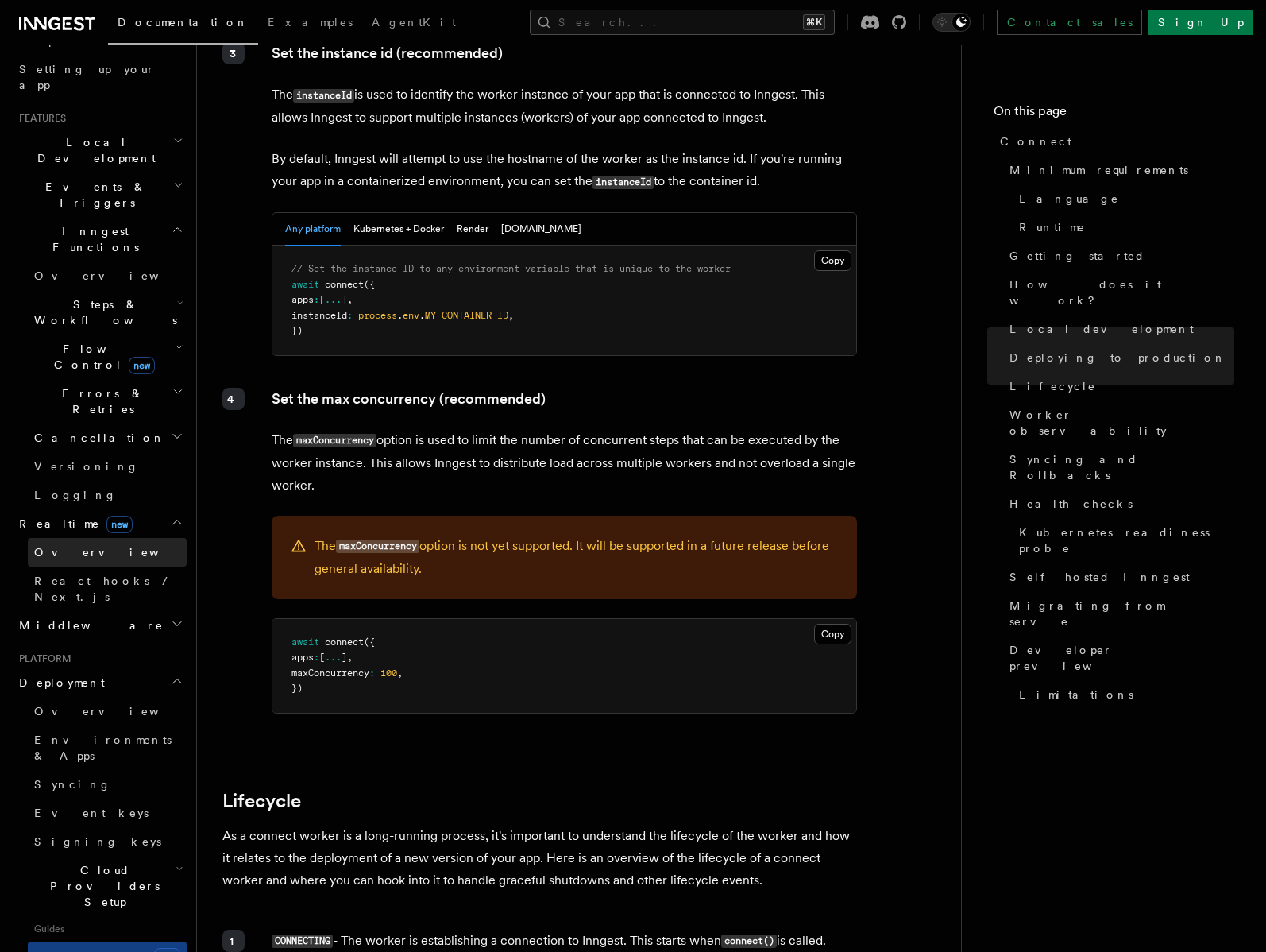
click at [67, 546] on span "Overview" at bounding box center [116, 552] width 164 height 13
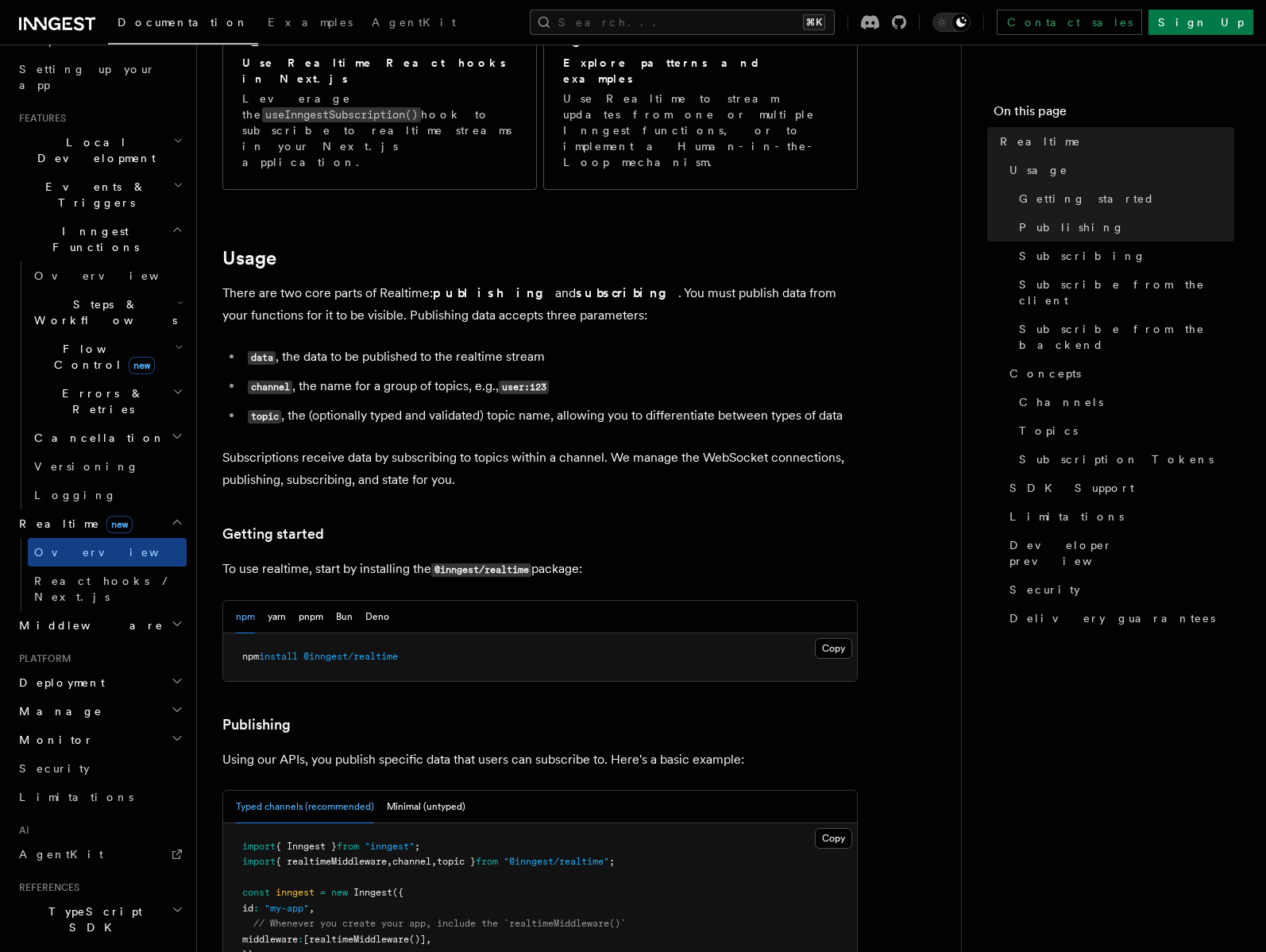
scroll to position [520, 0]
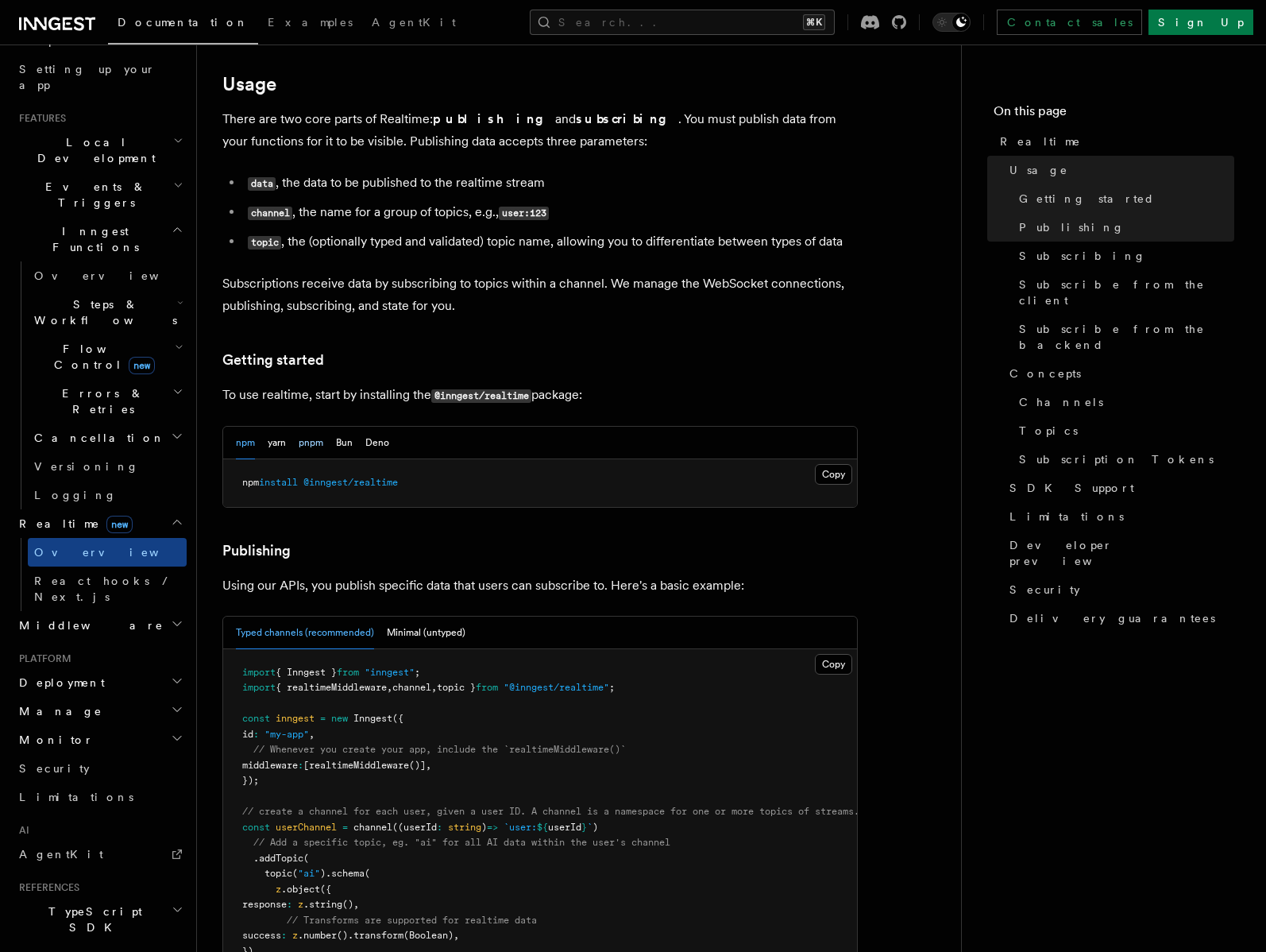
click at [310, 427] on button "pnpm" at bounding box center [310, 443] width 25 height 32
click at [246, 427] on button "npm" at bounding box center [244, 443] width 19 height 32
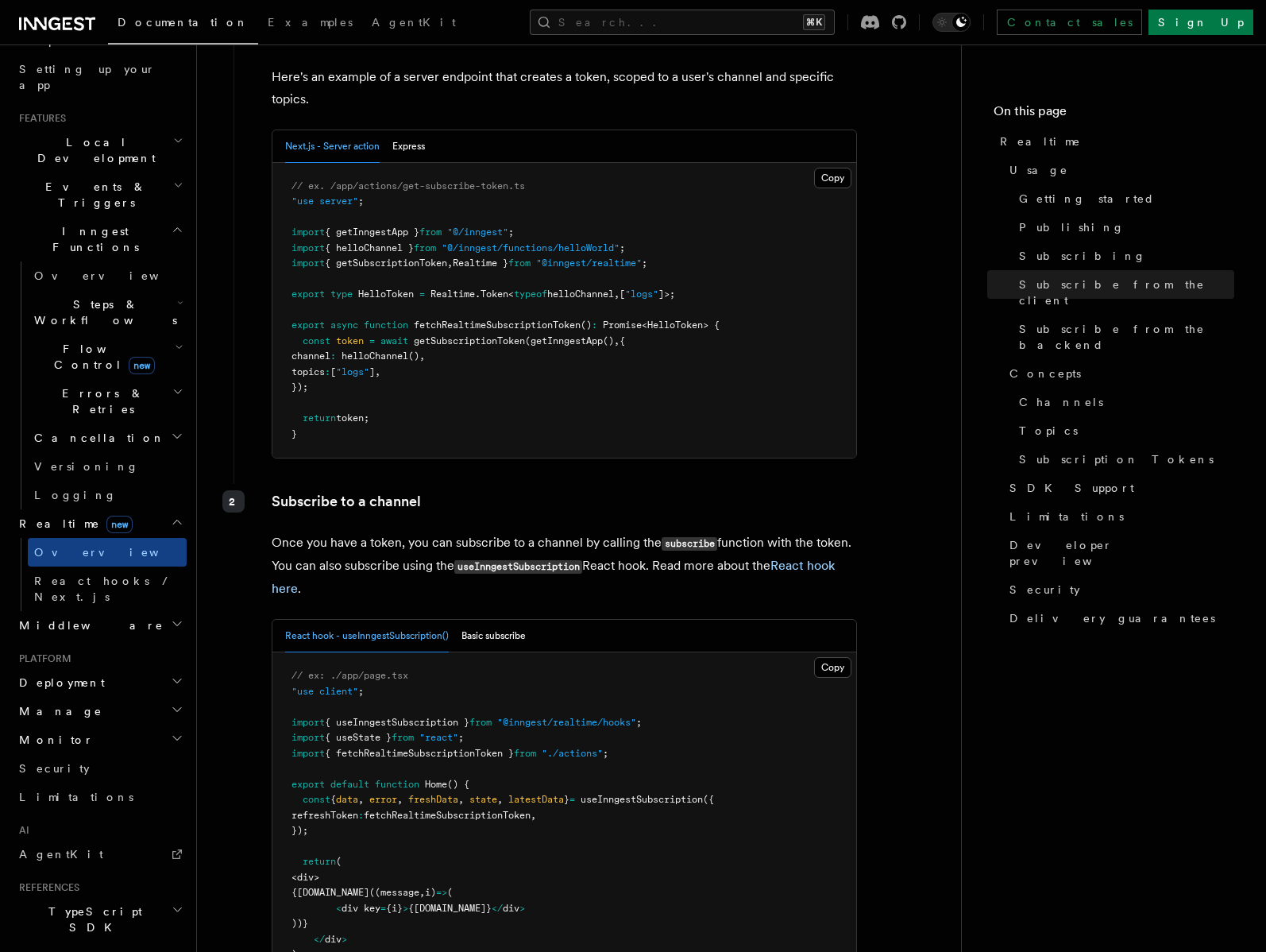
scroll to position [2252, 0]
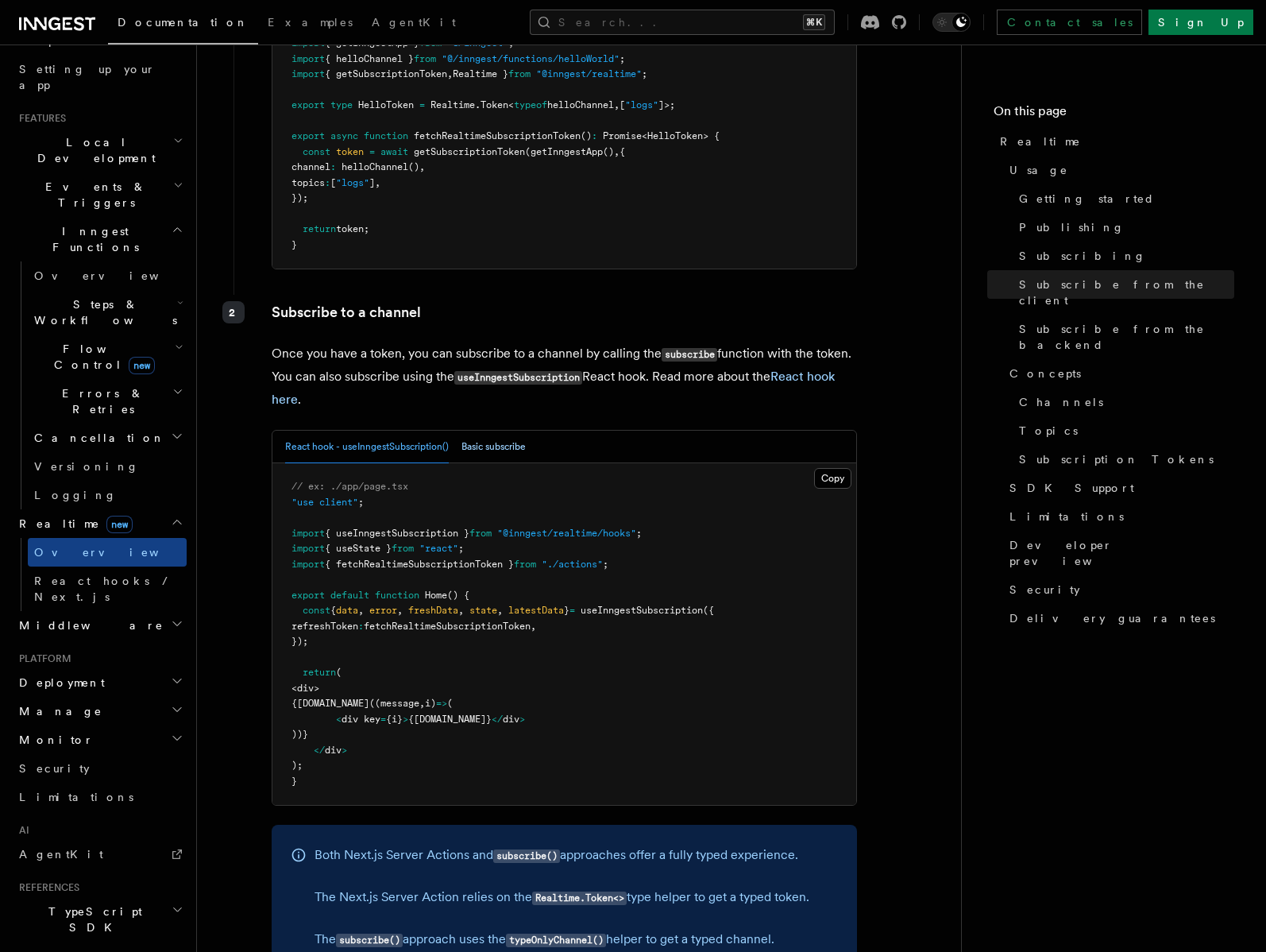
click at [483, 431] on button "Basic subscribe" at bounding box center [494, 447] width 65 height 32
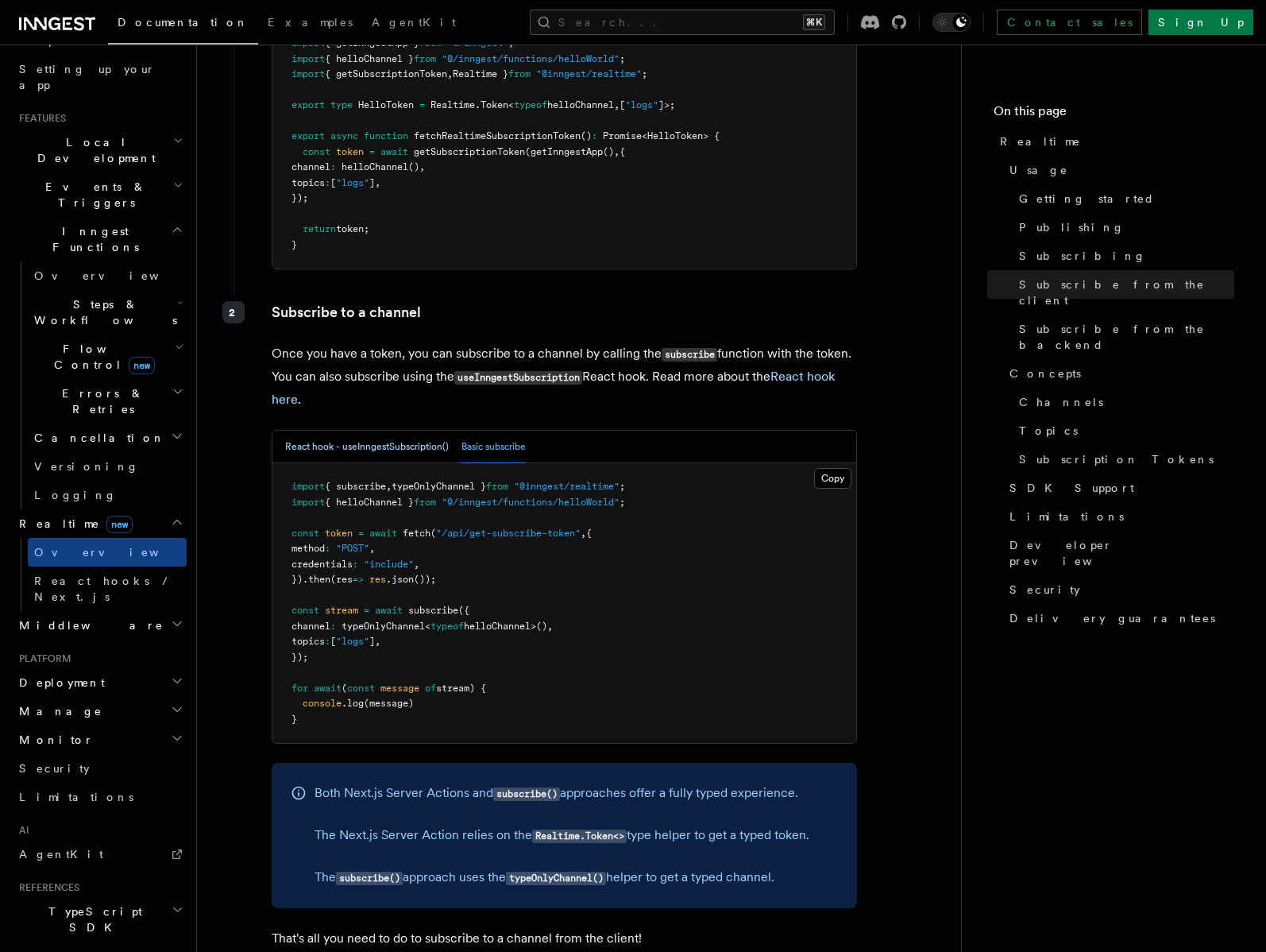
click at [415, 431] on button "React hook - useInngestSubscription()" at bounding box center [367, 447] width 164 height 32
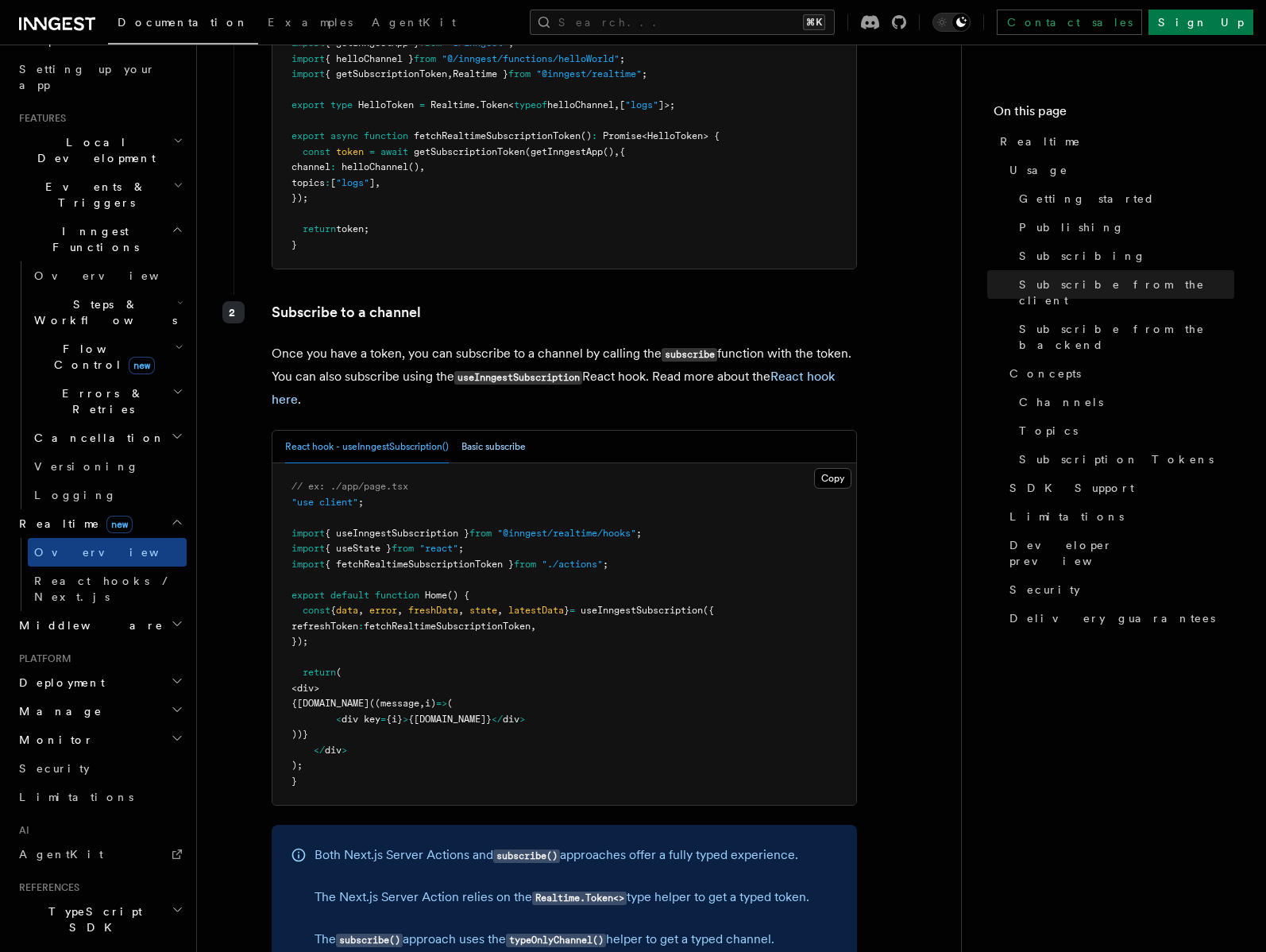
click at [483, 431] on button "Basic subscribe" at bounding box center [494, 447] width 65 height 32
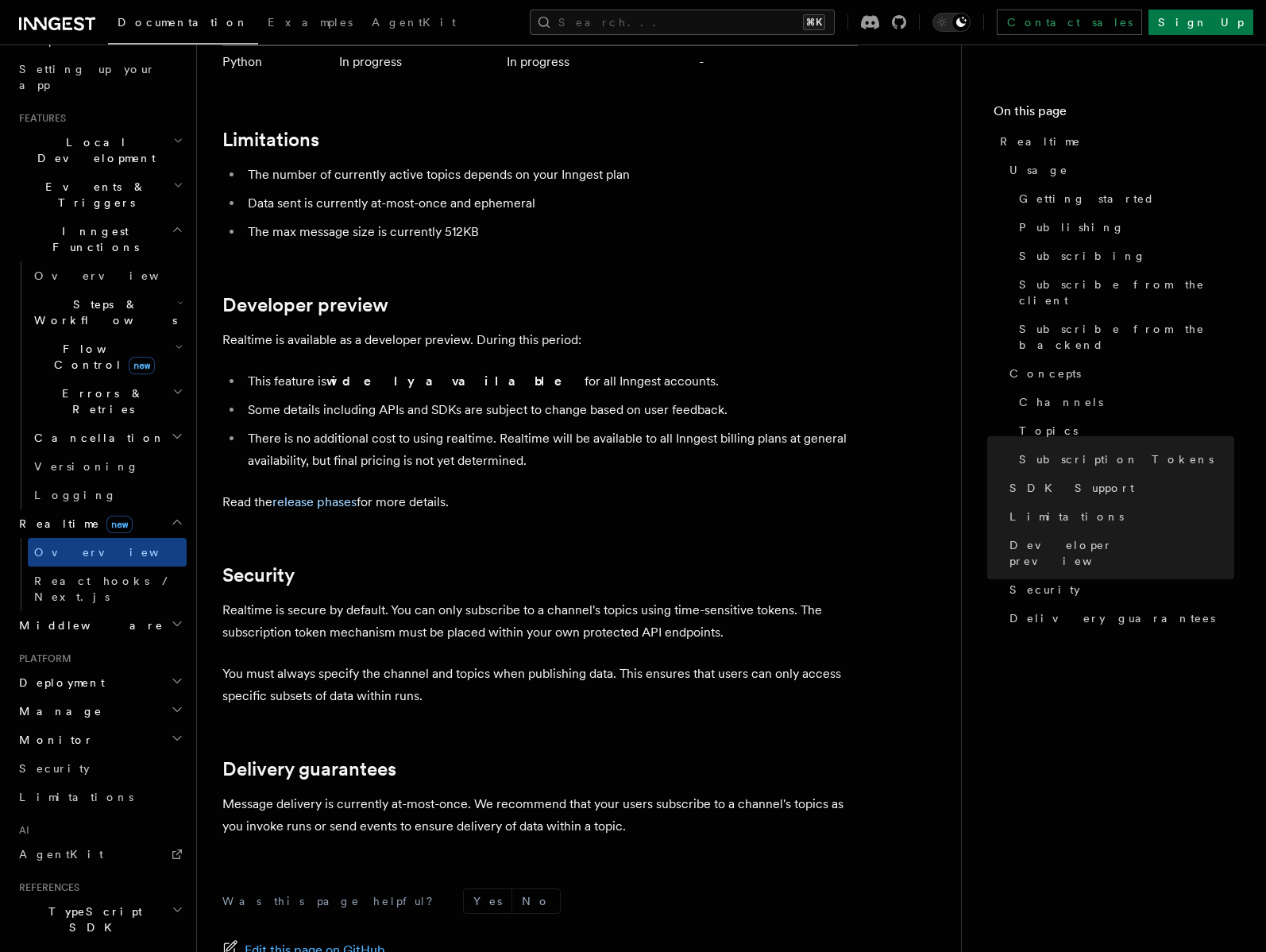
scroll to position [5050, 0]
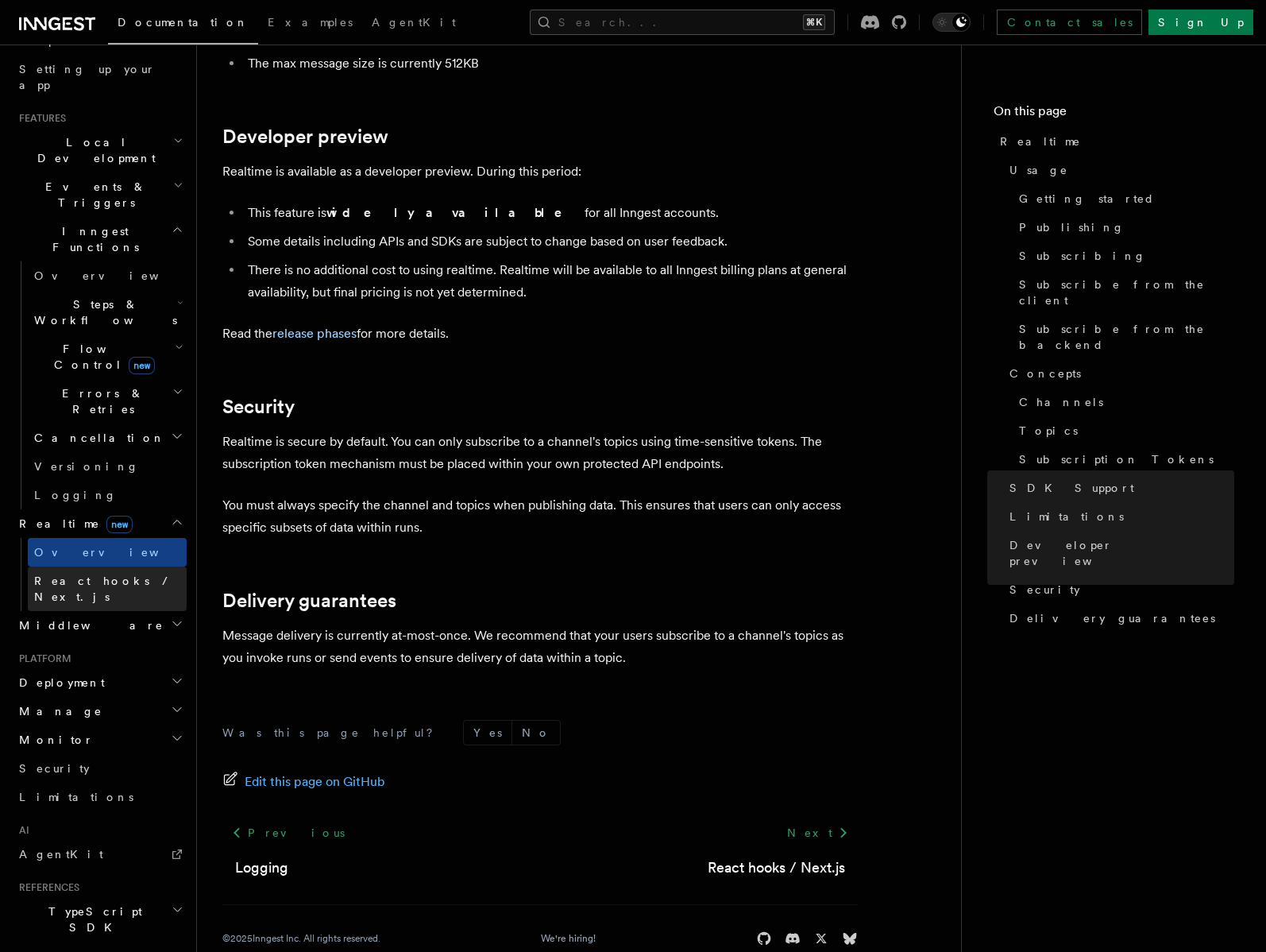
click at [67, 574] on span "React hooks / Next.js" at bounding box center [104, 588] width 140 height 28
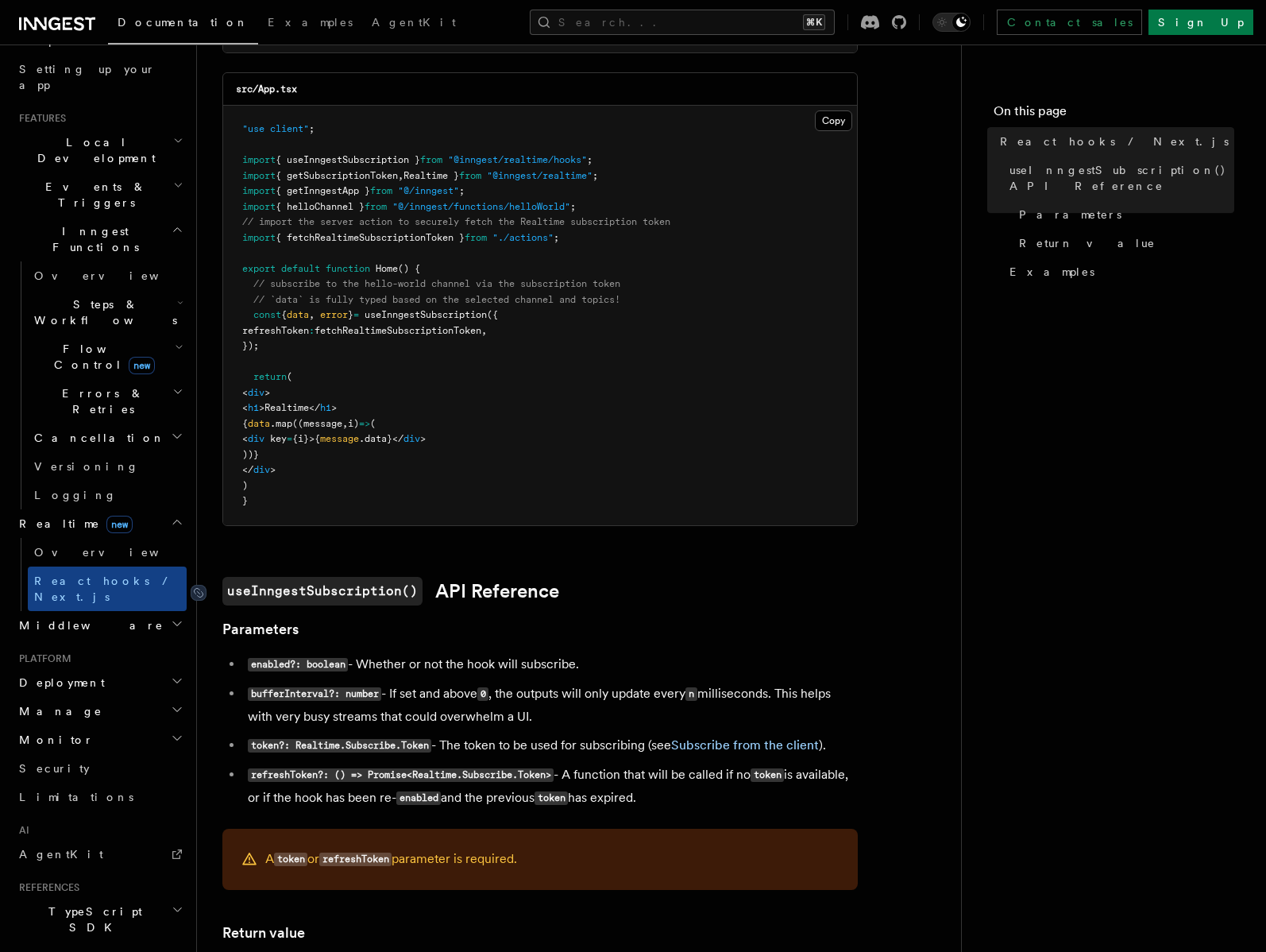
scroll to position [648, 0]
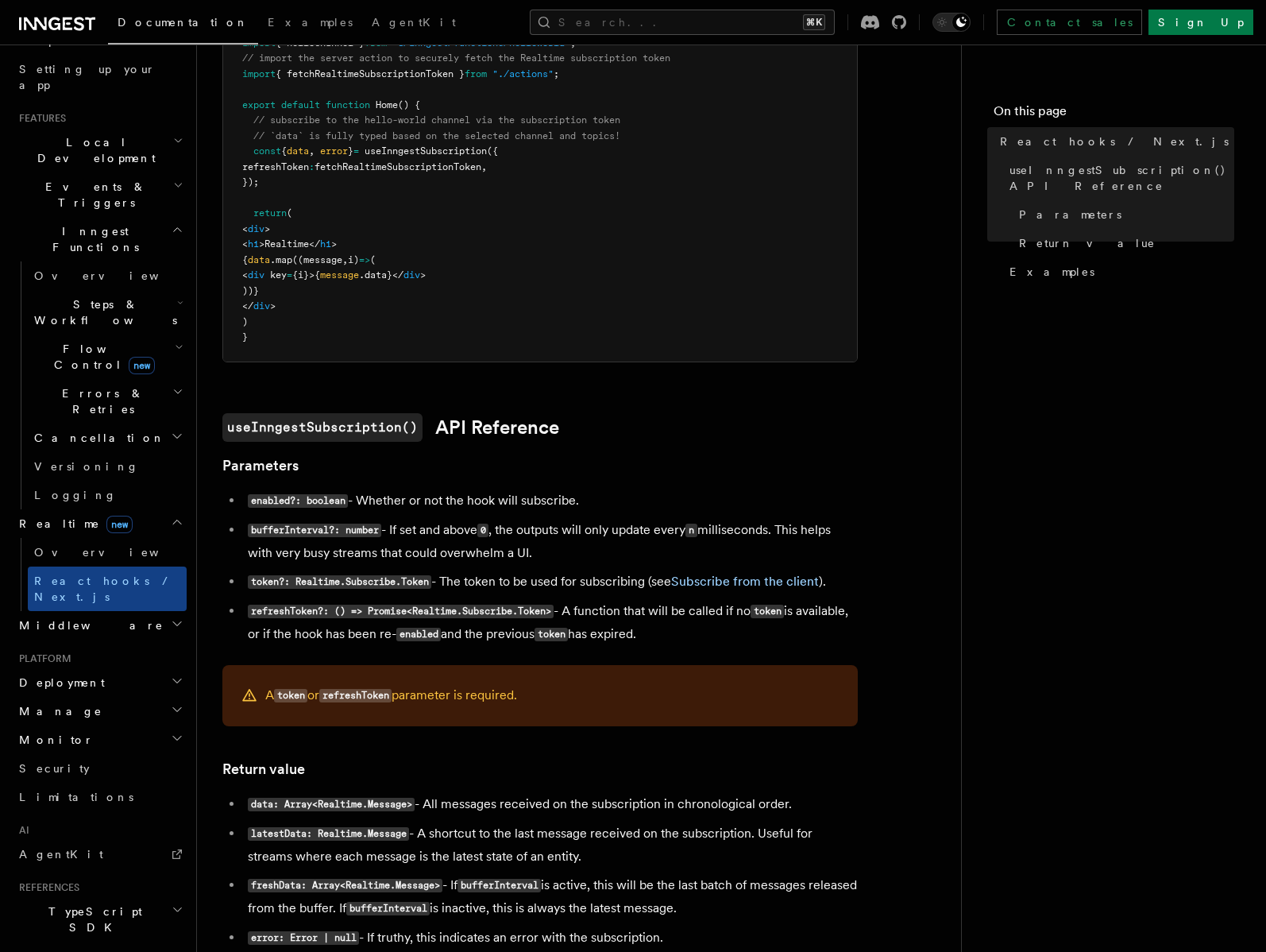
click at [703, 435] on h2 "useInngestSubscription() API Reference" at bounding box center [541, 427] width 636 height 28
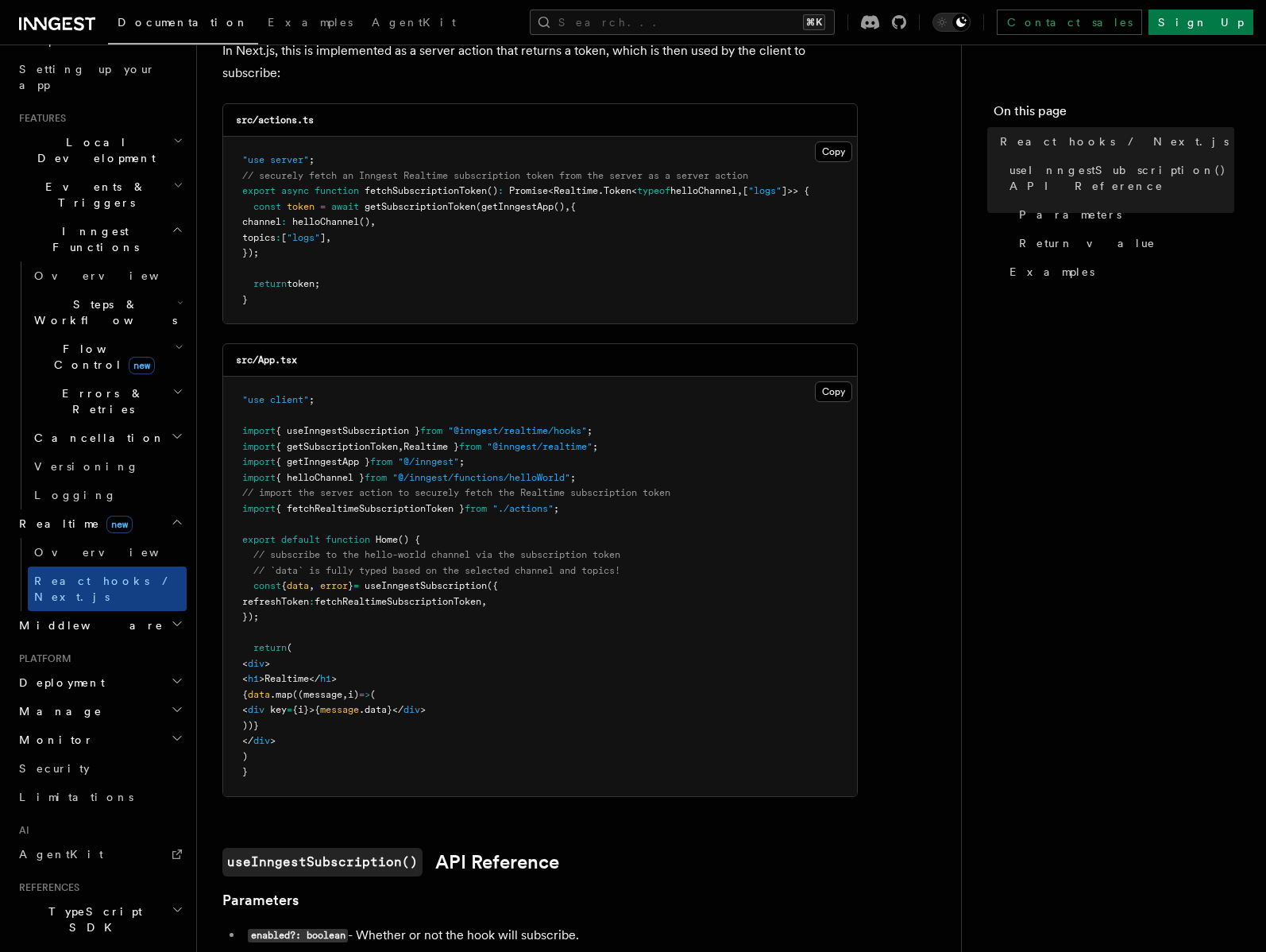
scroll to position [223, 0]
